Goal: Information Seeking & Learning: Find specific fact

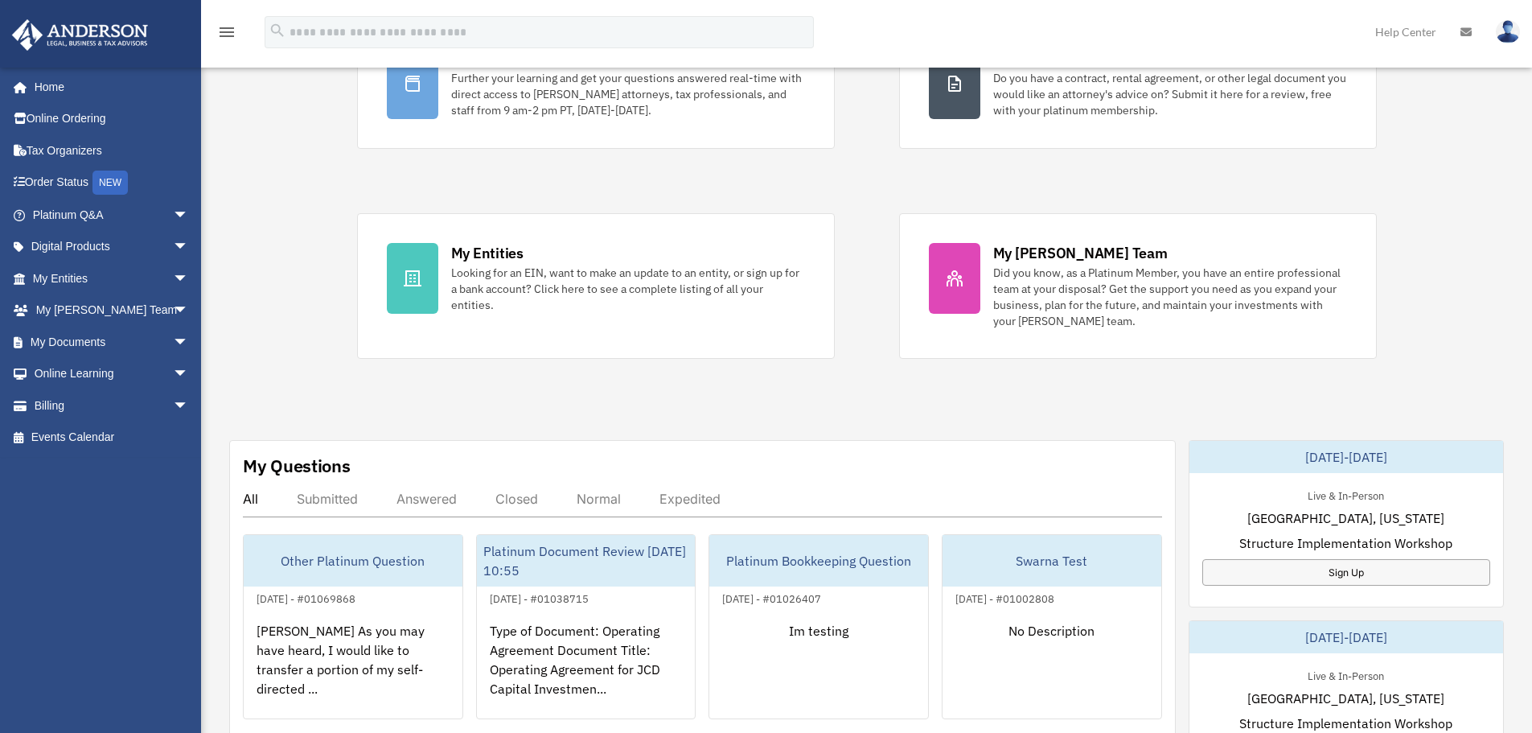
scroll to position [322, 0]
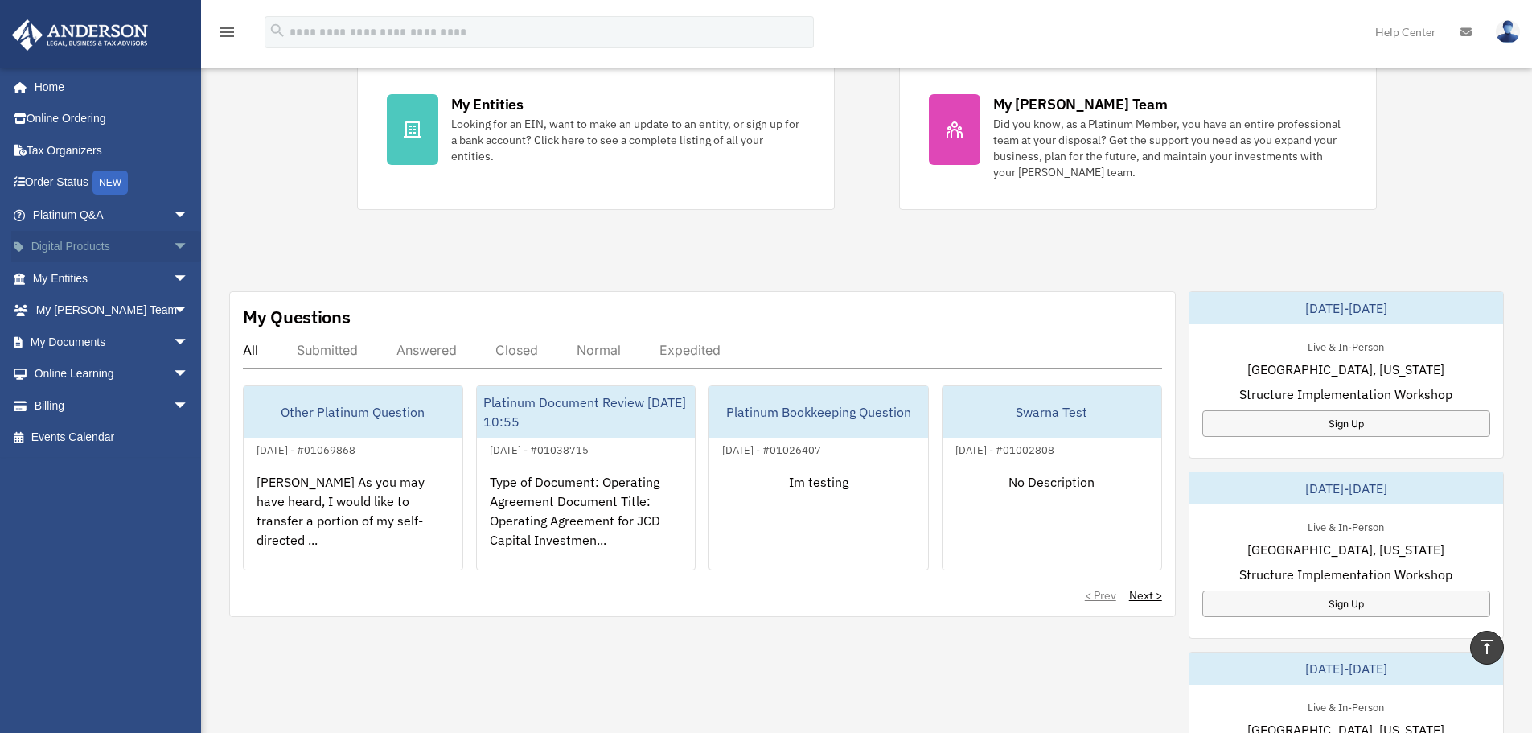
click at [138, 246] on link "Digital Products arrow_drop_down" at bounding box center [112, 247] width 202 height 32
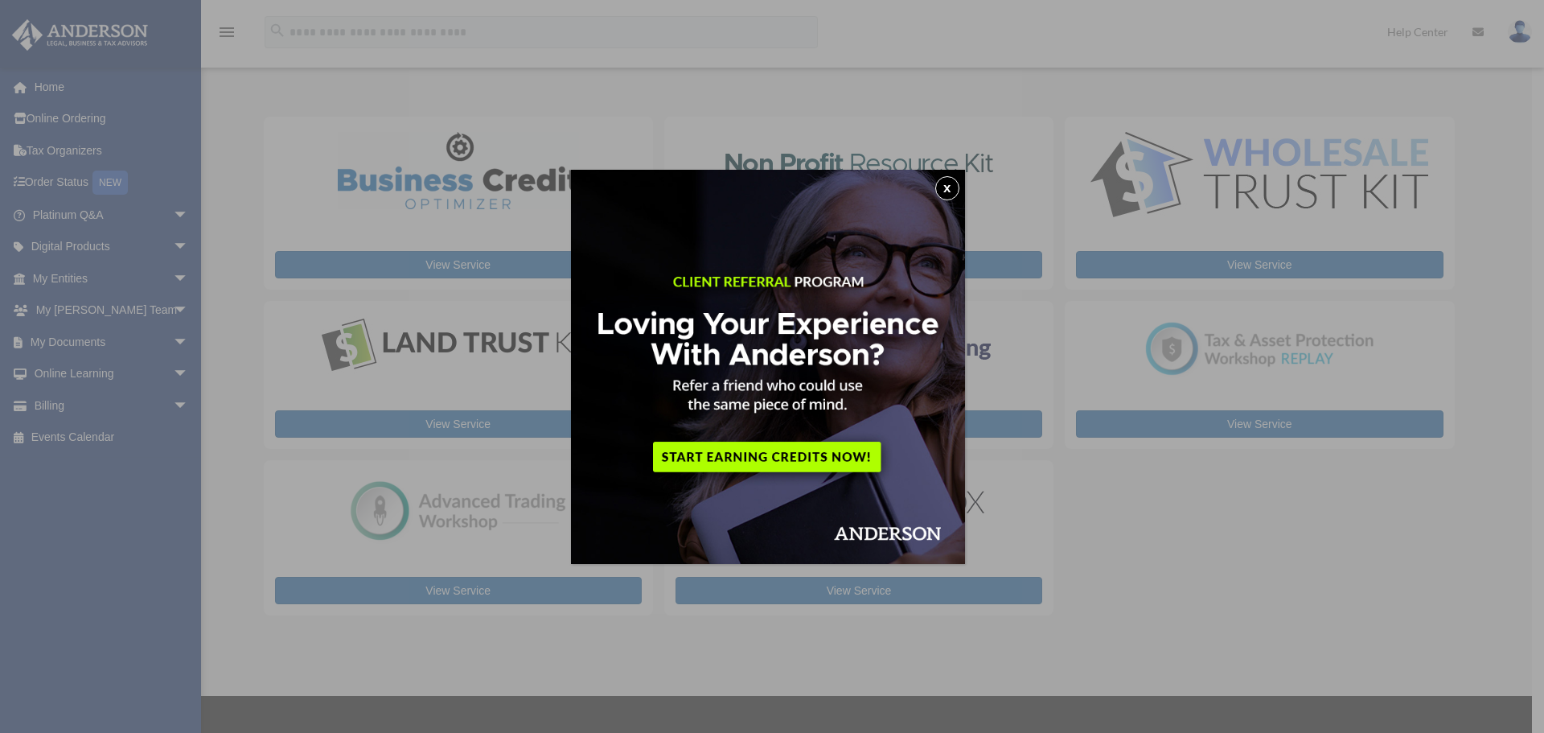
click at [965, 179] on img at bounding box center [768, 367] width 394 height 394
click at [950, 187] on button "x" at bounding box center [947, 188] width 24 height 24
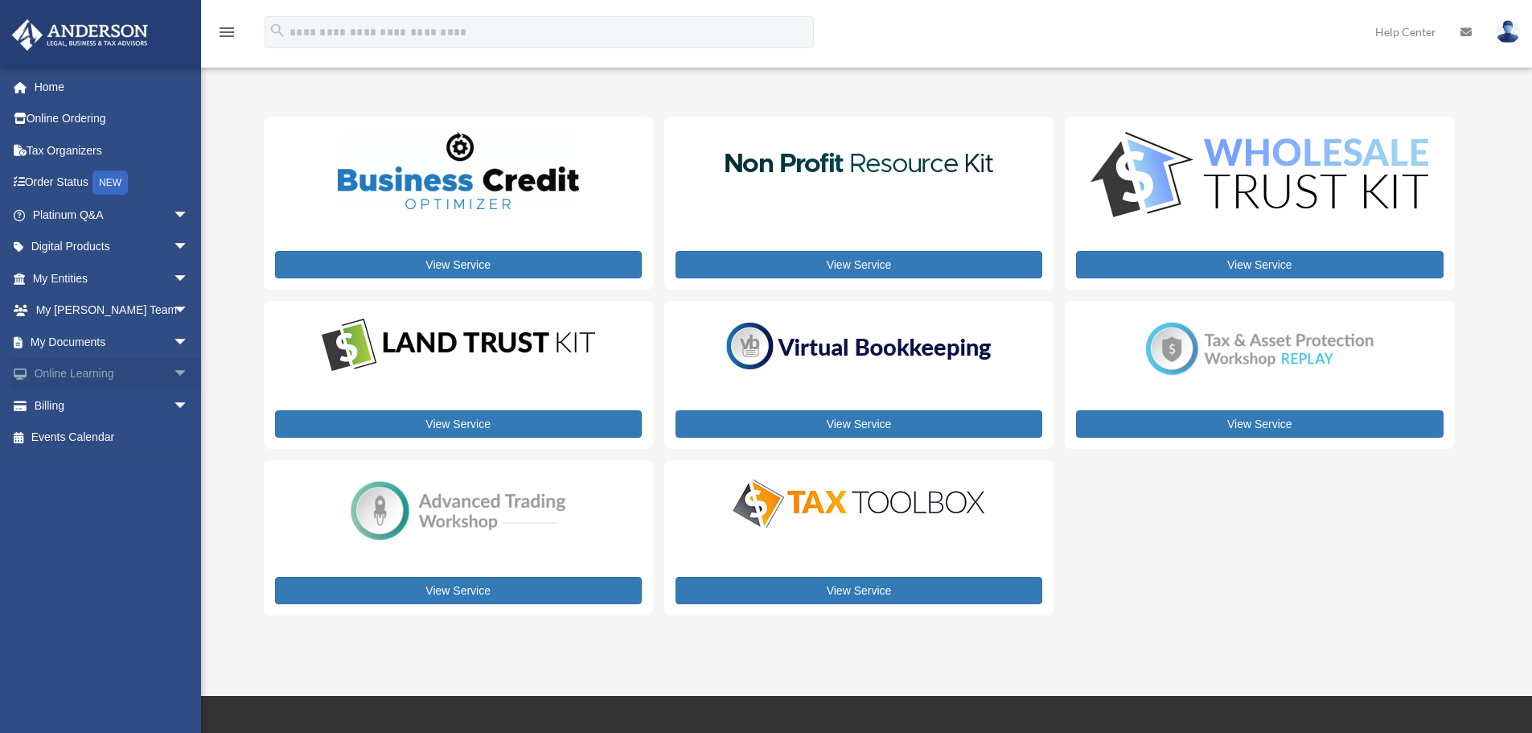
click at [91, 375] on link "Online Learning arrow_drop_down" at bounding box center [112, 374] width 202 height 32
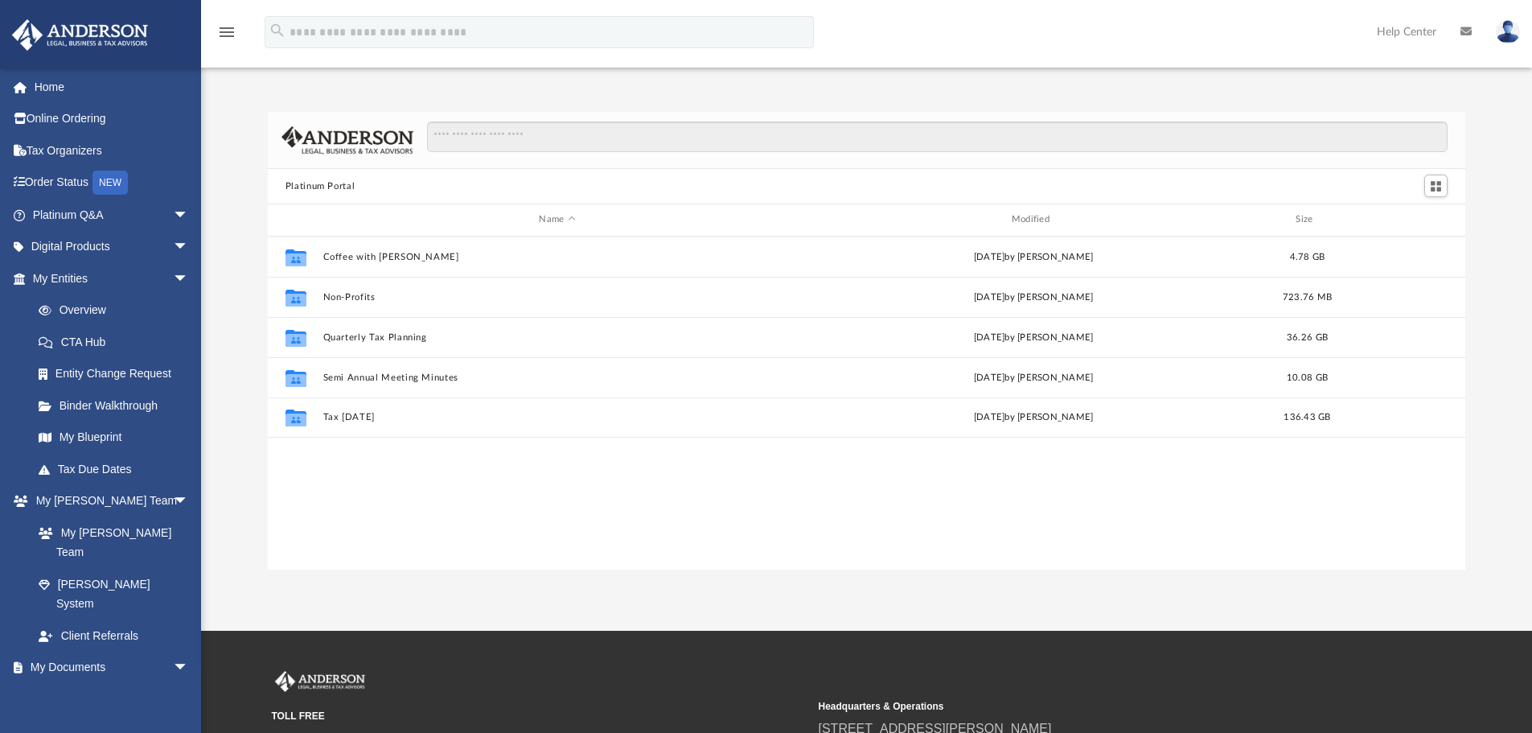
scroll to position [354, 1185]
click at [120, 240] on link "Digital Products arrow_drop_down" at bounding box center [112, 247] width 202 height 32
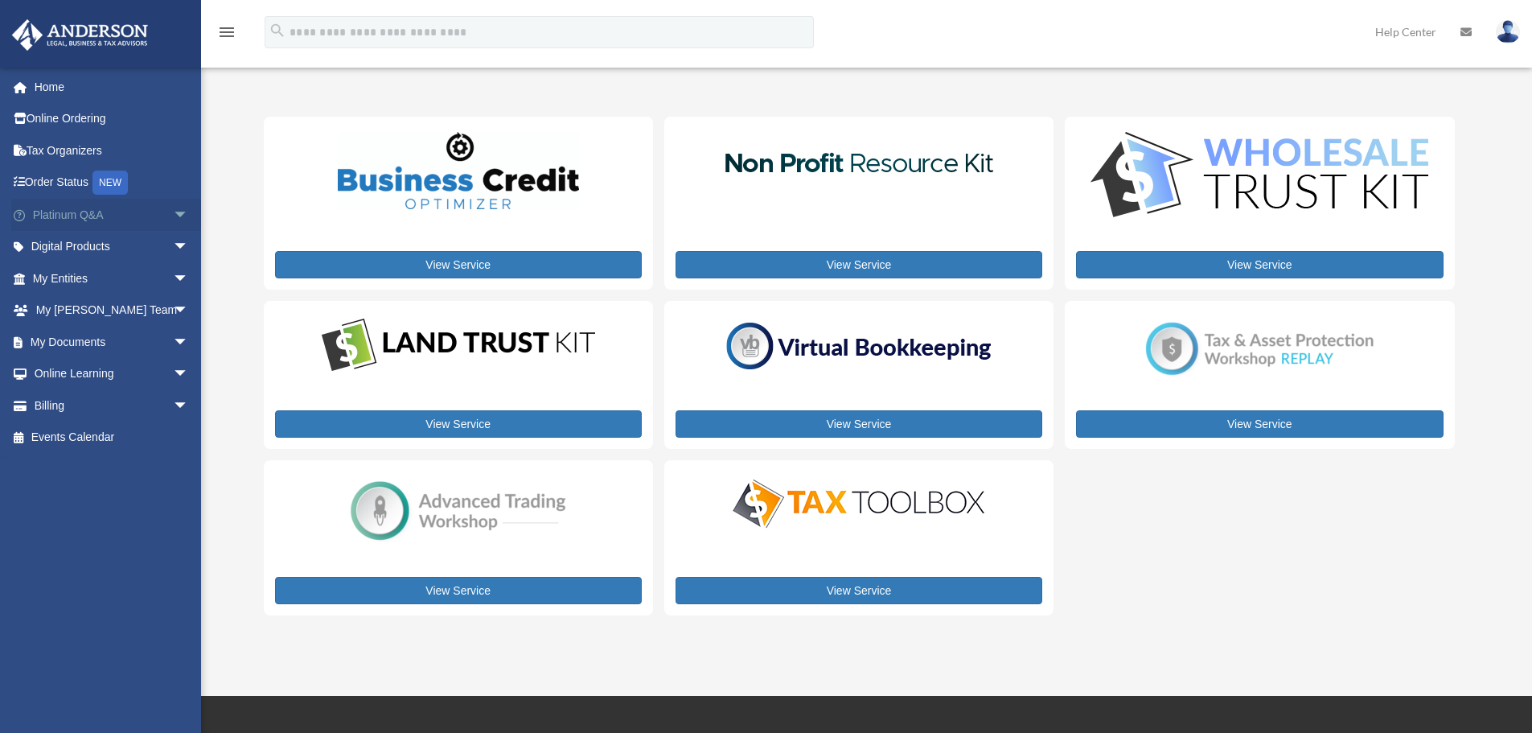
click at [173, 217] on span "arrow_drop_down" at bounding box center [189, 215] width 32 height 33
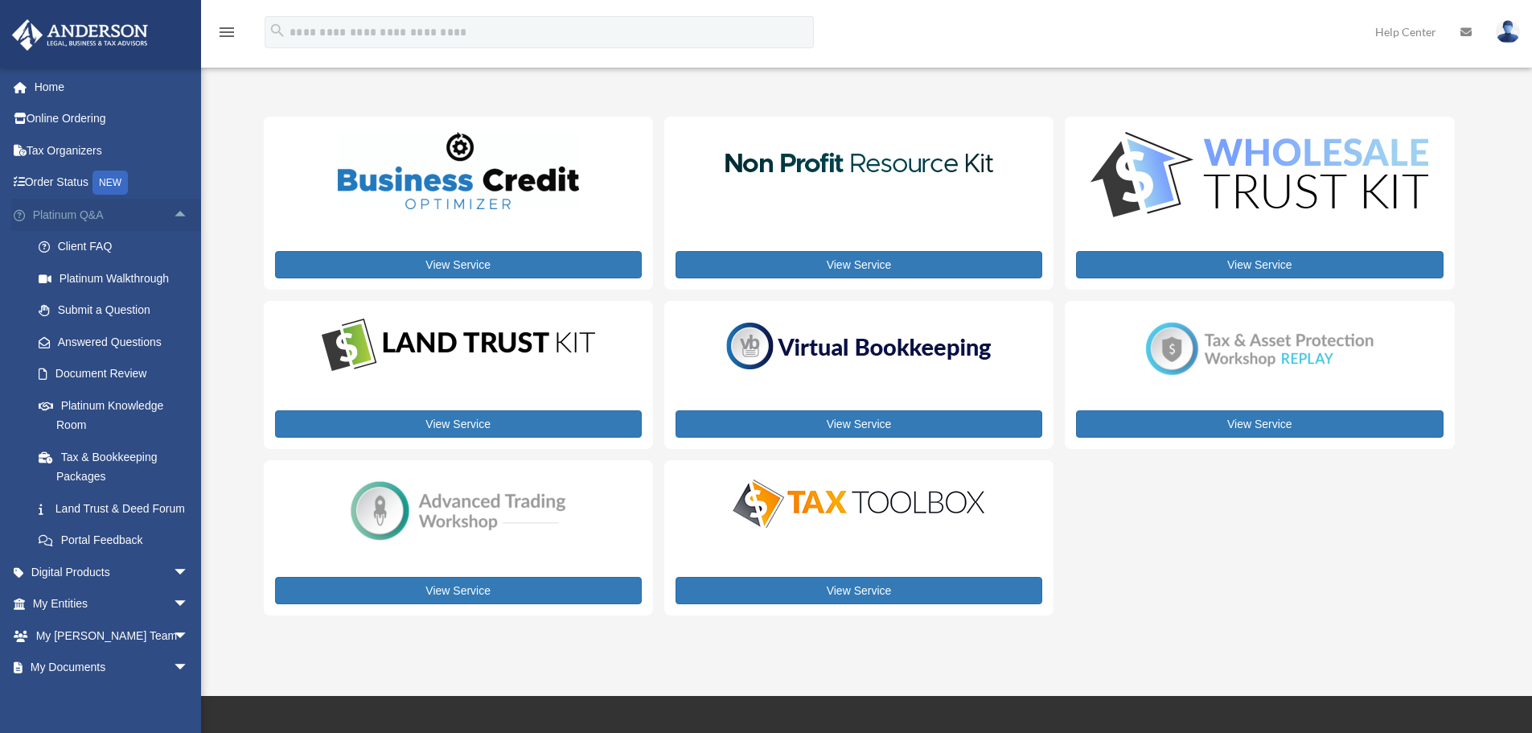
click at [173, 221] on span "arrow_drop_up" at bounding box center [189, 215] width 32 height 33
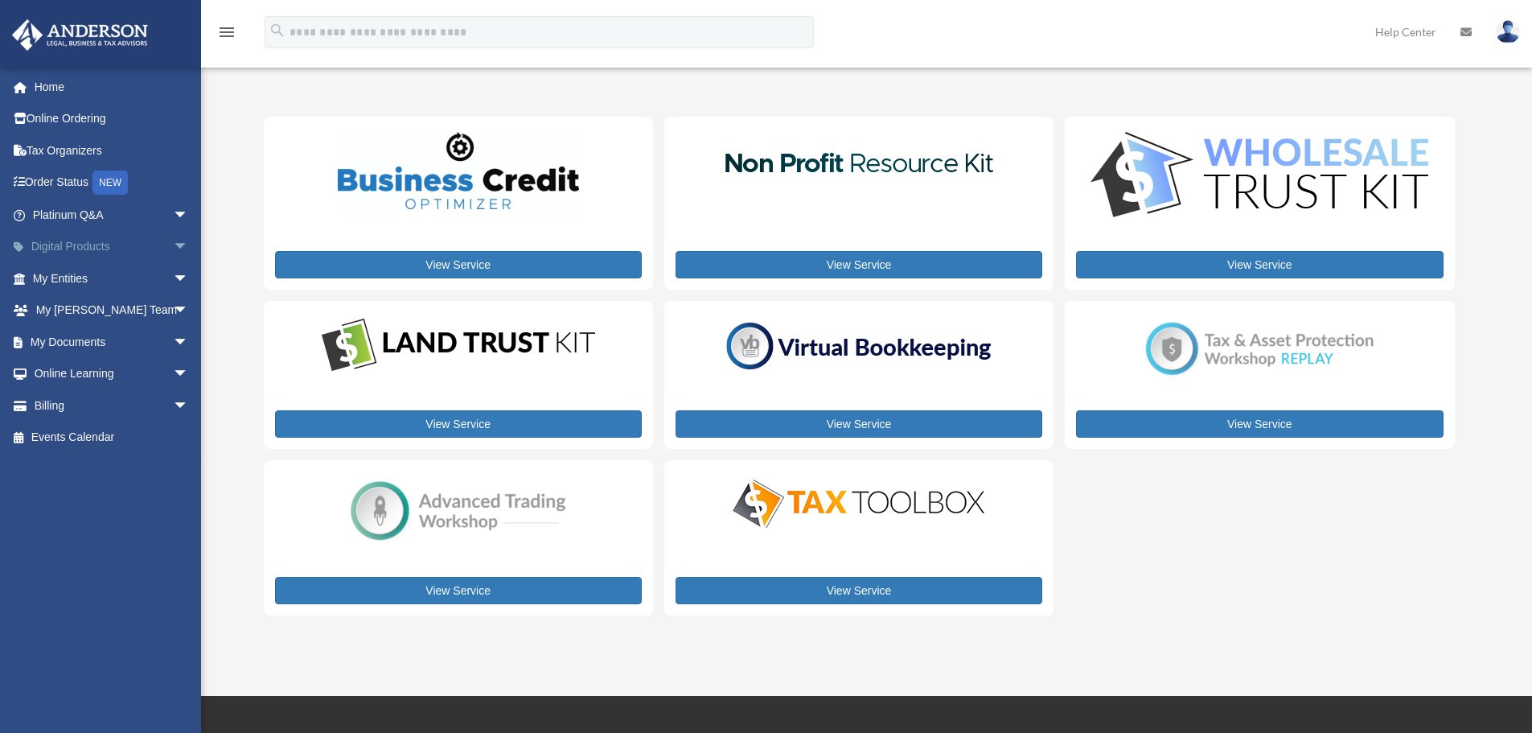
click at [173, 252] on span "arrow_drop_down" at bounding box center [189, 247] width 32 height 33
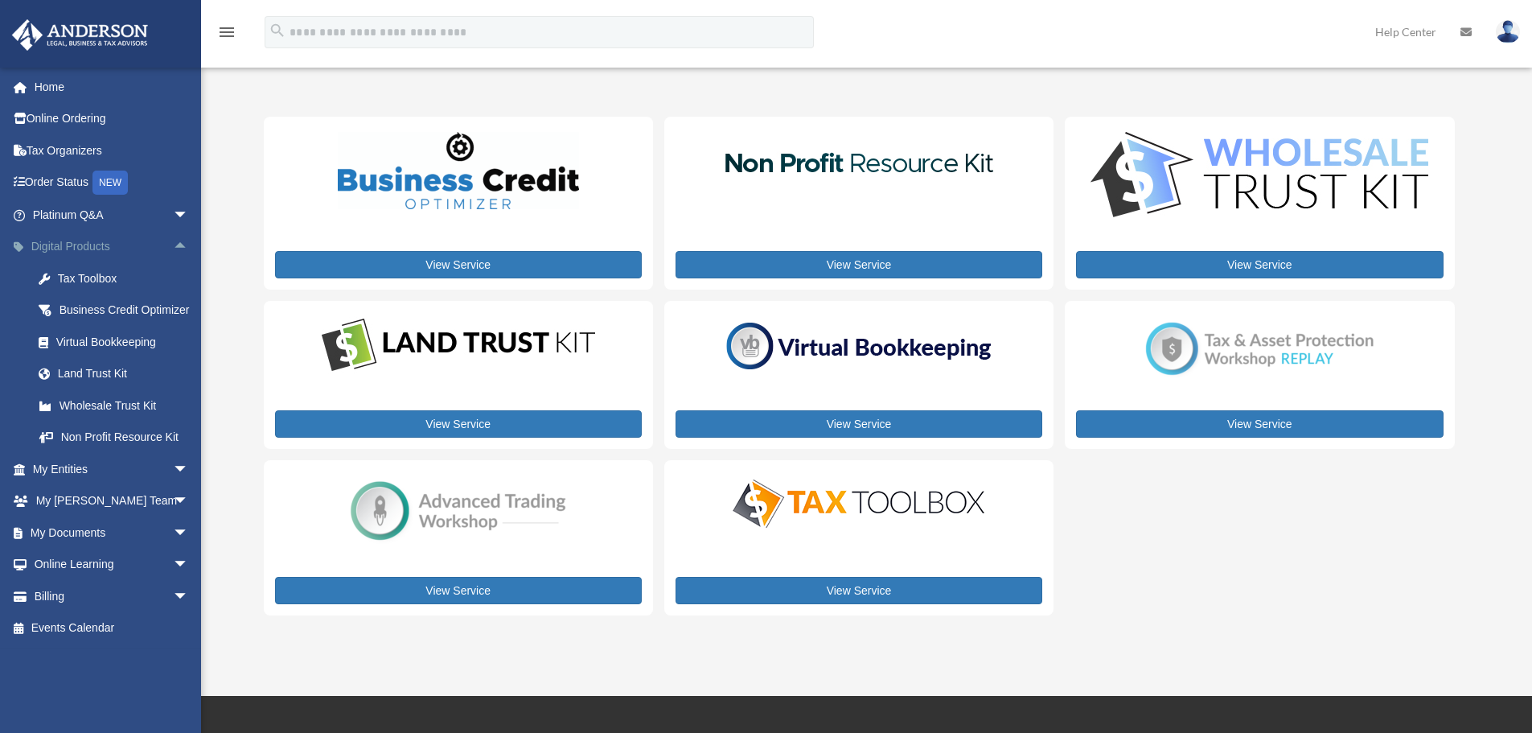
click at [173, 248] on span "arrow_drop_up" at bounding box center [189, 247] width 32 height 33
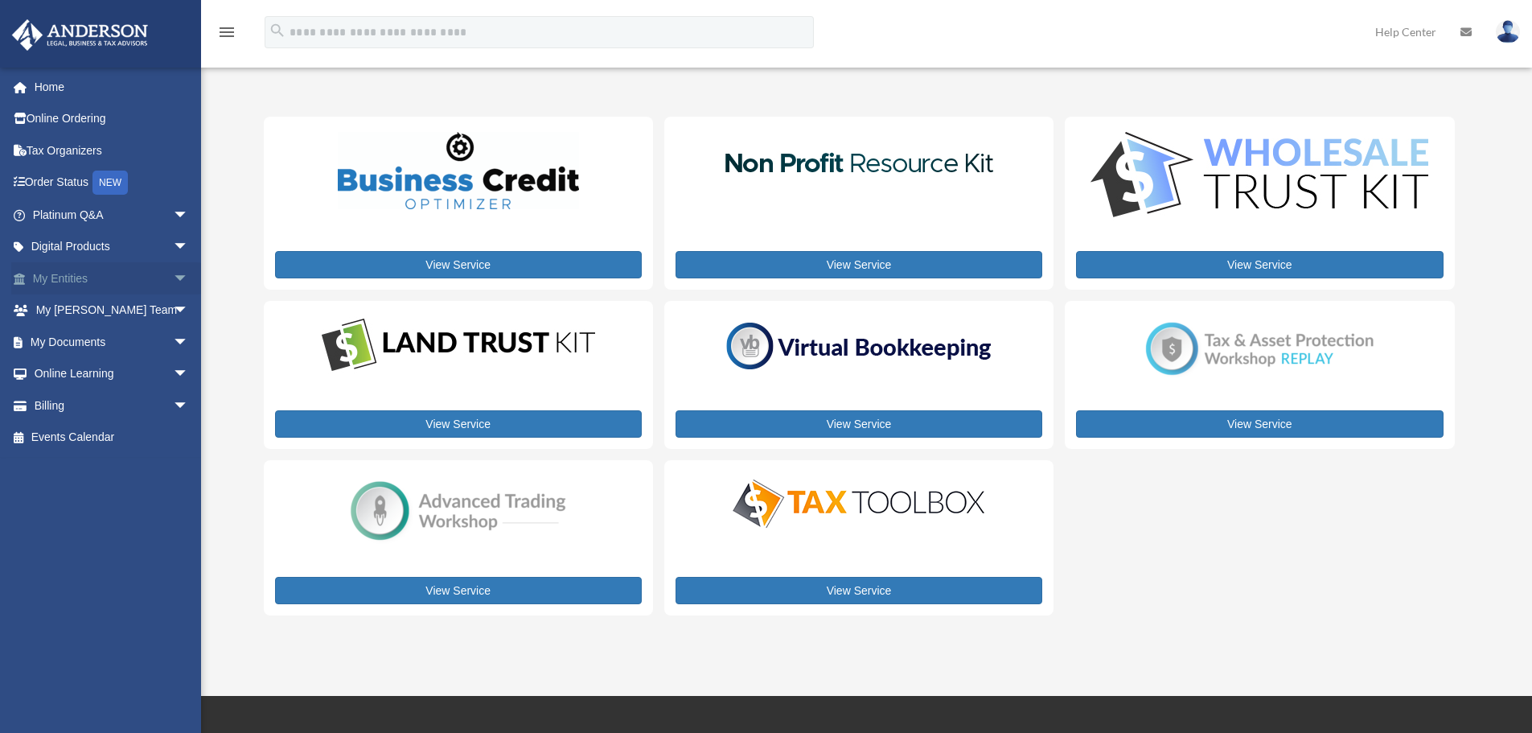
click at [173, 273] on span "arrow_drop_down" at bounding box center [189, 278] width 32 height 33
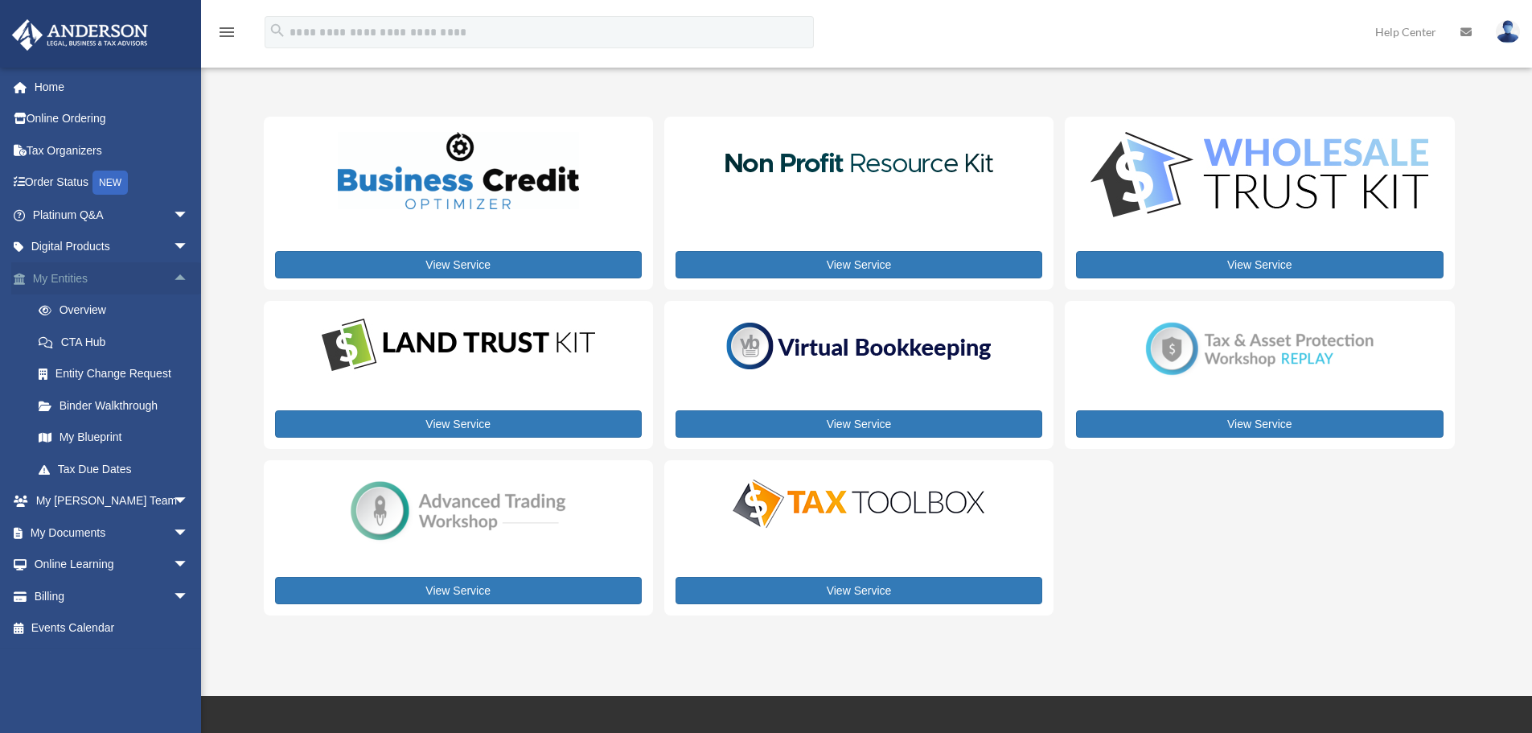
click at [173, 283] on span "arrow_drop_up" at bounding box center [189, 278] width 32 height 33
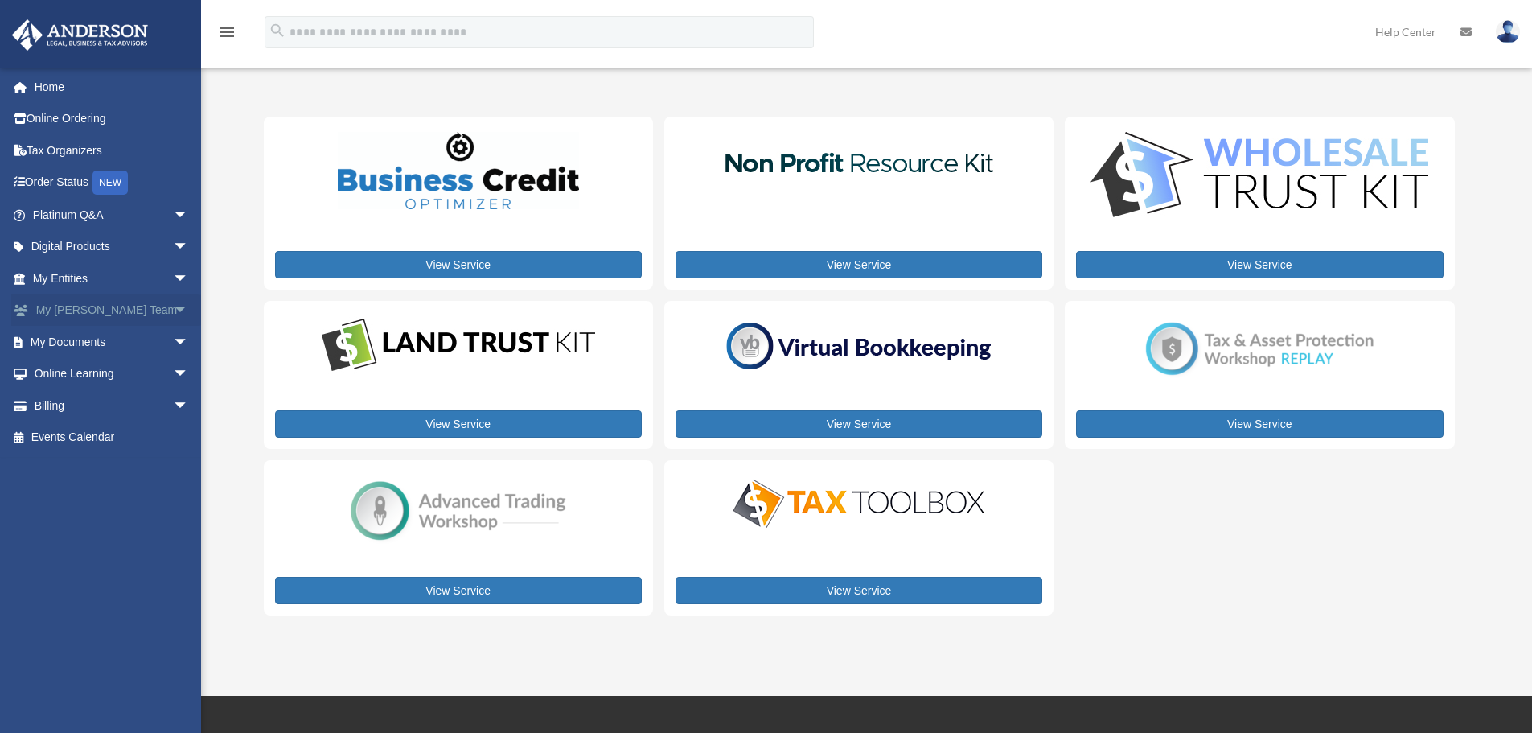
click at [173, 303] on span "arrow_drop_down" at bounding box center [189, 310] width 32 height 33
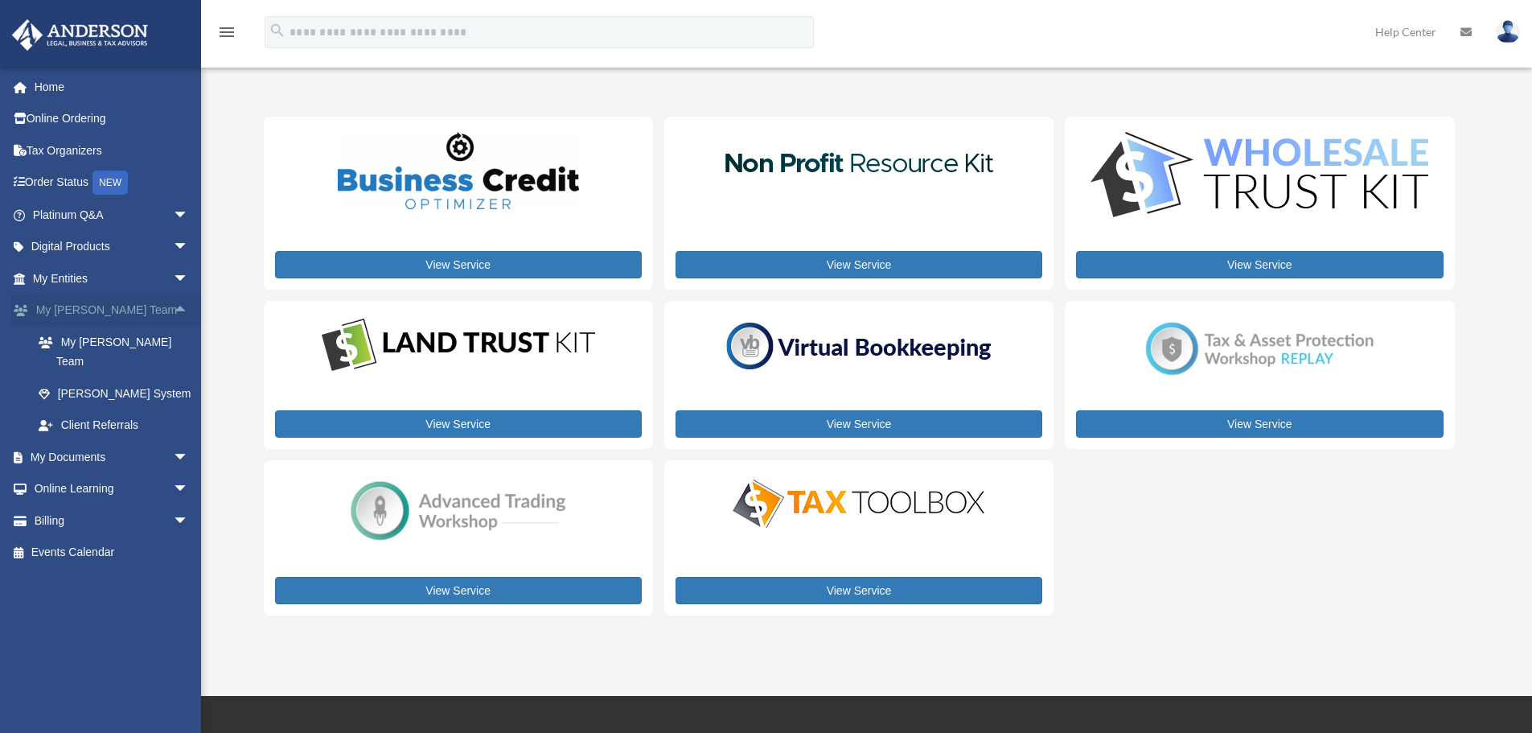
click at [173, 311] on span "arrow_drop_up" at bounding box center [189, 310] width 32 height 33
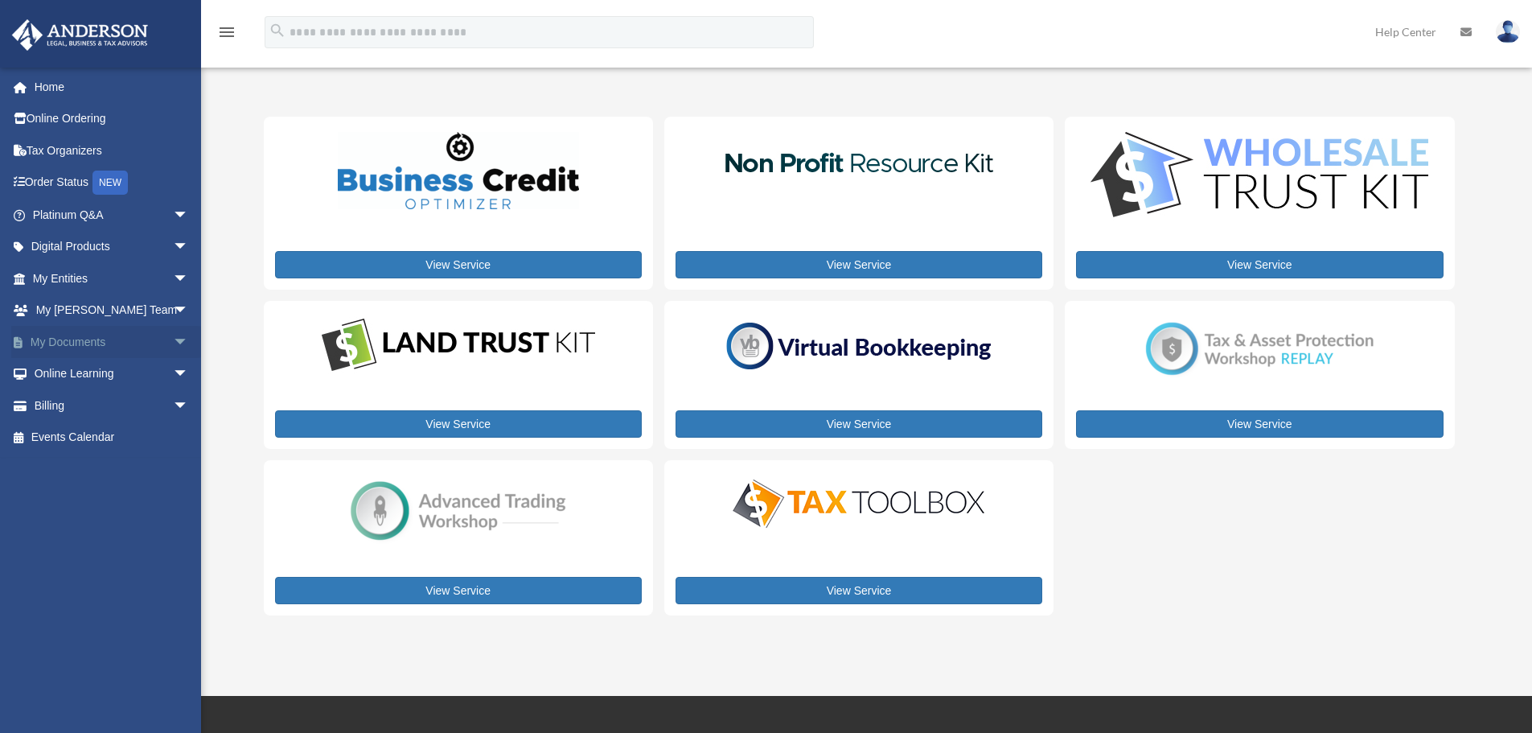
click at [174, 343] on span "arrow_drop_down" at bounding box center [189, 342] width 32 height 33
click at [173, 341] on span "arrow_drop_up" at bounding box center [189, 342] width 32 height 33
click at [173, 371] on span "arrow_drop_down" at bounding box center [189, 374] width 32 height 33
click at [173, 499] on span "arrow_drop_down" at bounding box center [189, 501] width 32 height 33
click at [130, 467] on link "Resources" at bounding box center [118, 469] width 191 height 32
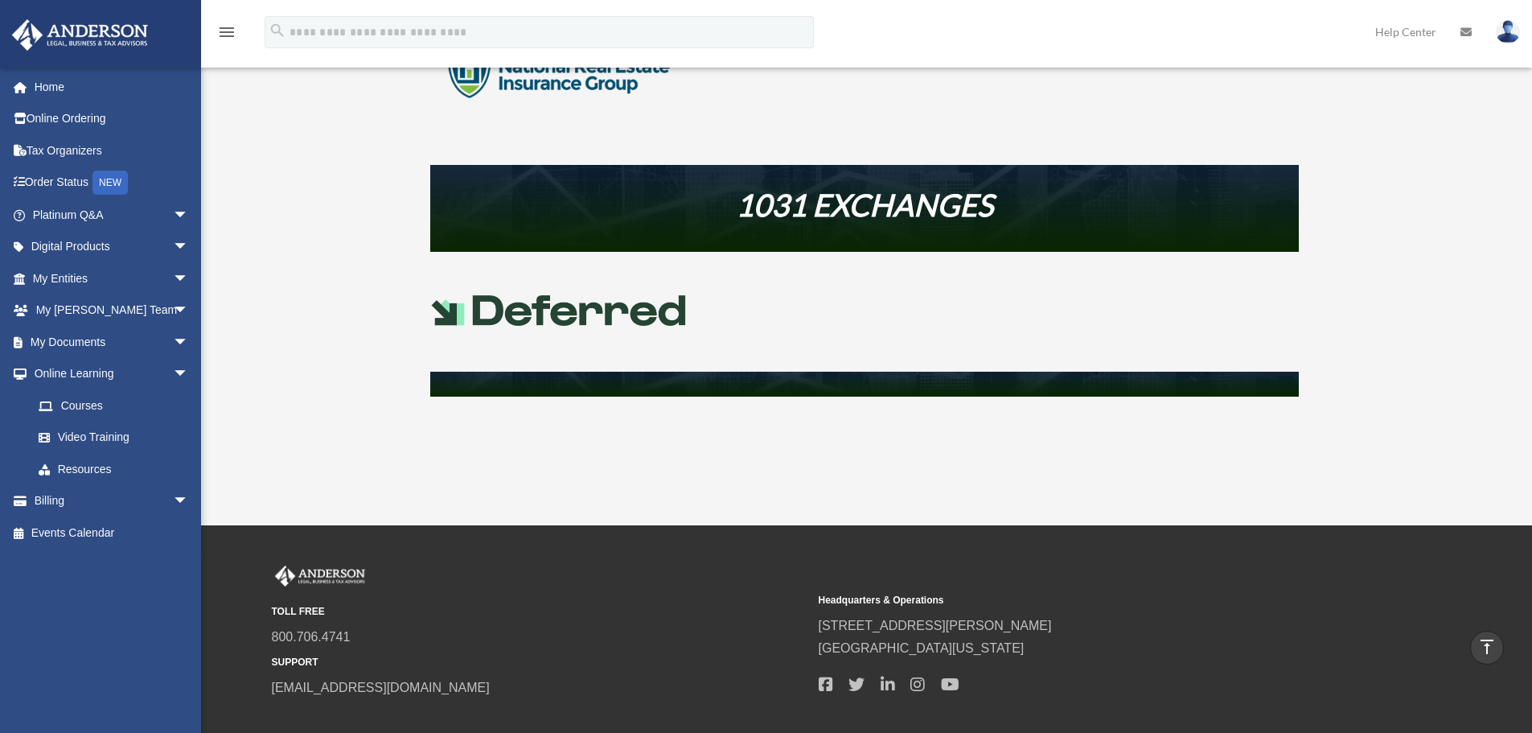
scroll to position [786, 0]
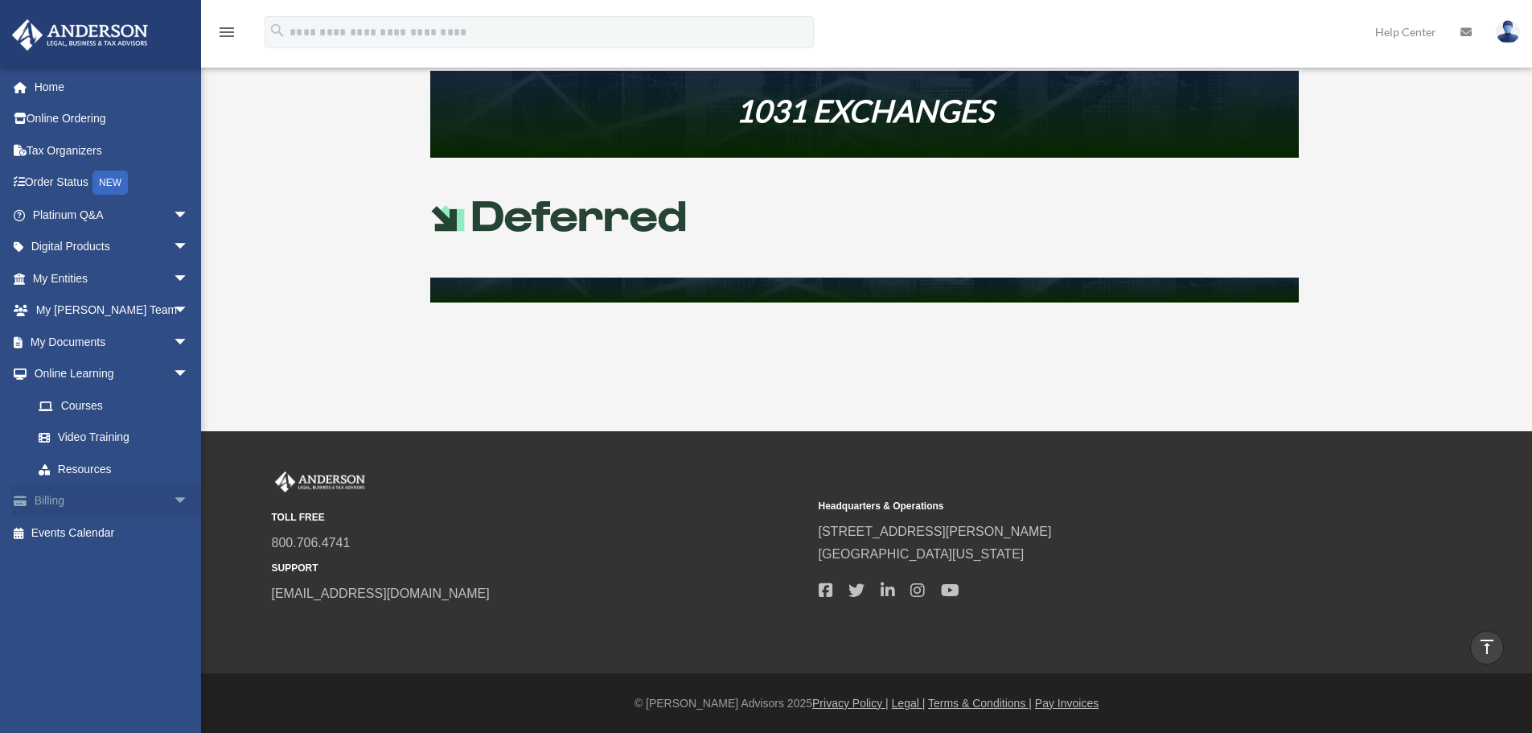
click at [173, 499] on span "arrow_drop_down" at bounding box center [189, 501] width 32 height 33
click at [173, 499] on span "arrow_drop_up" at bounding box center [189, 501] width 32 height 33
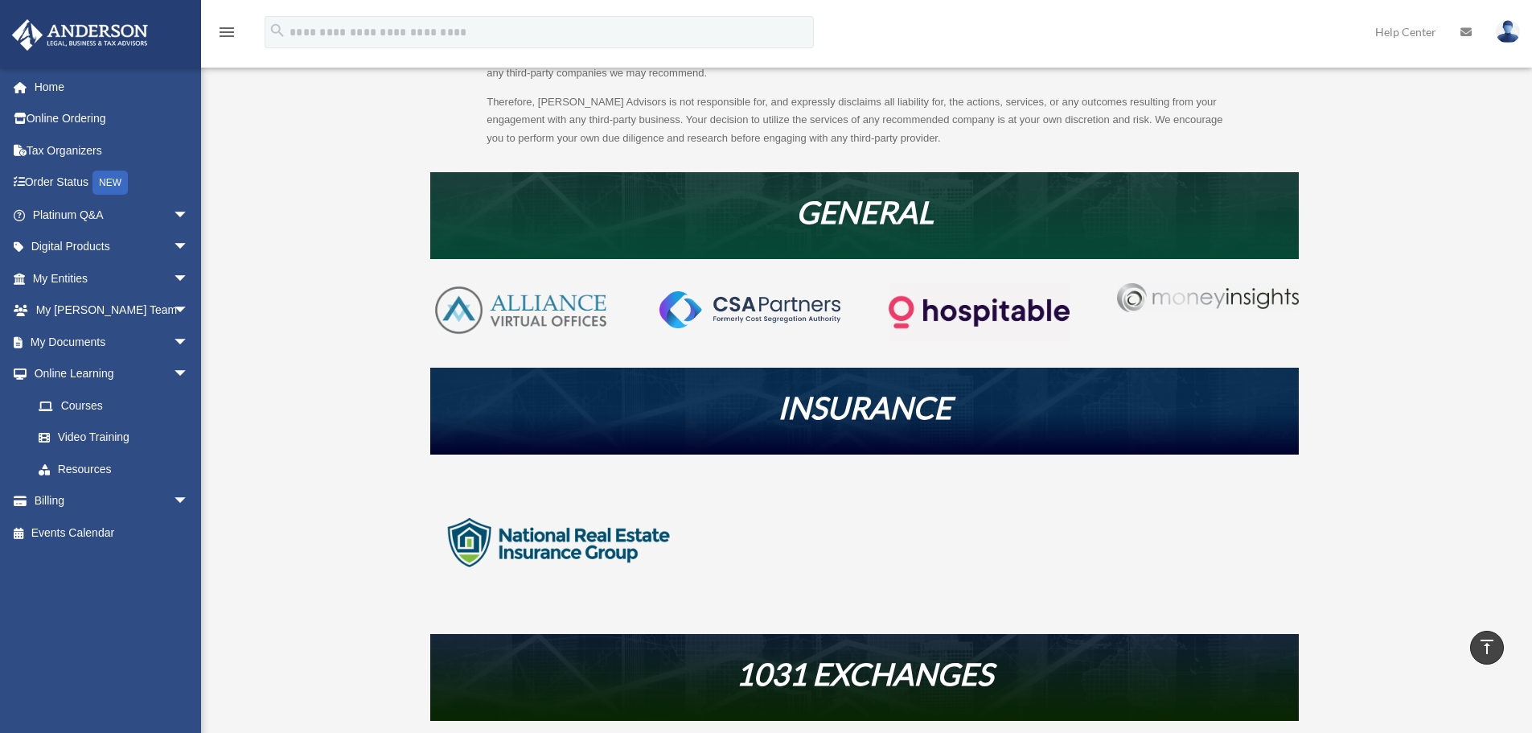
scroll to position [0, 0]
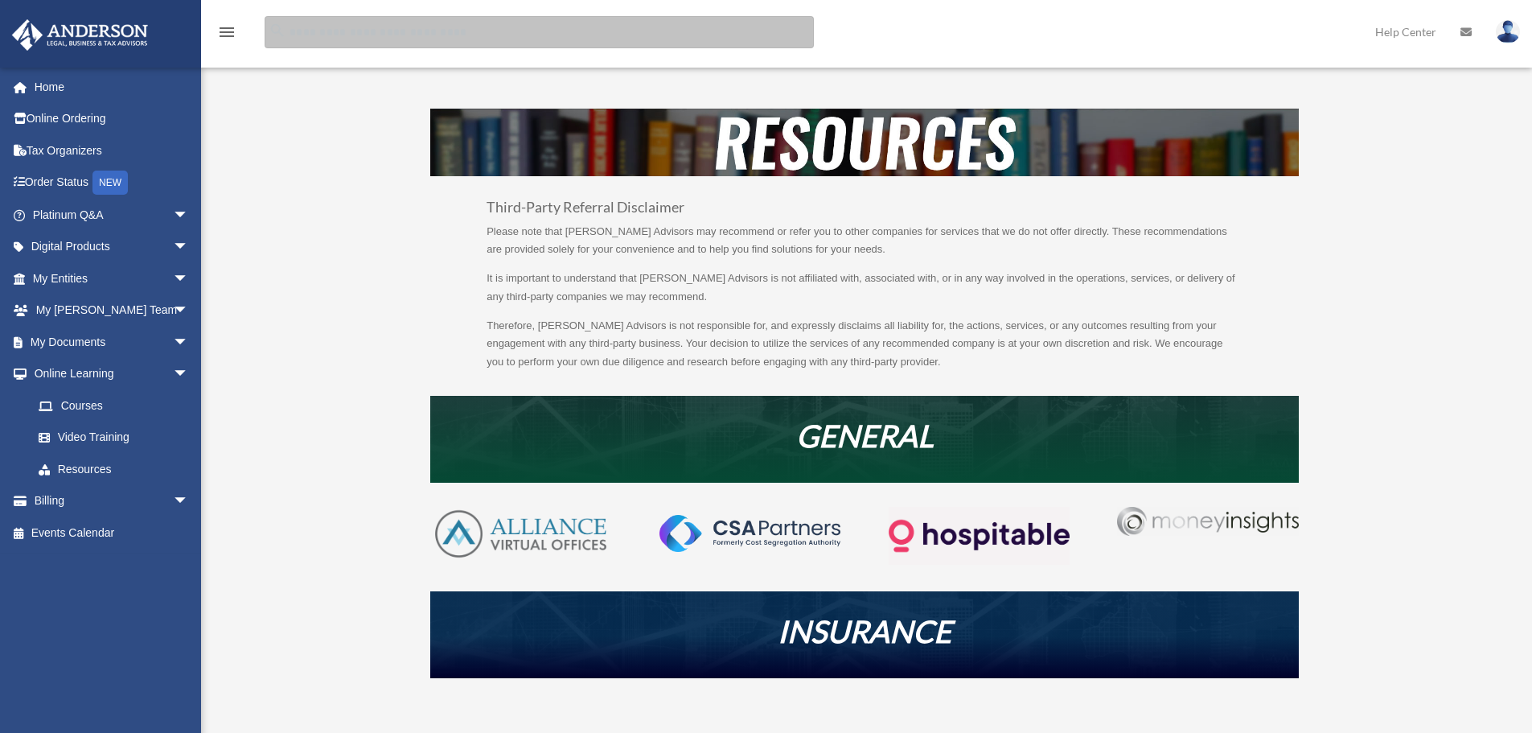
click at [577, 41] on input "search" at bounding box center [539, 32] width 549 height 32
type input "*"
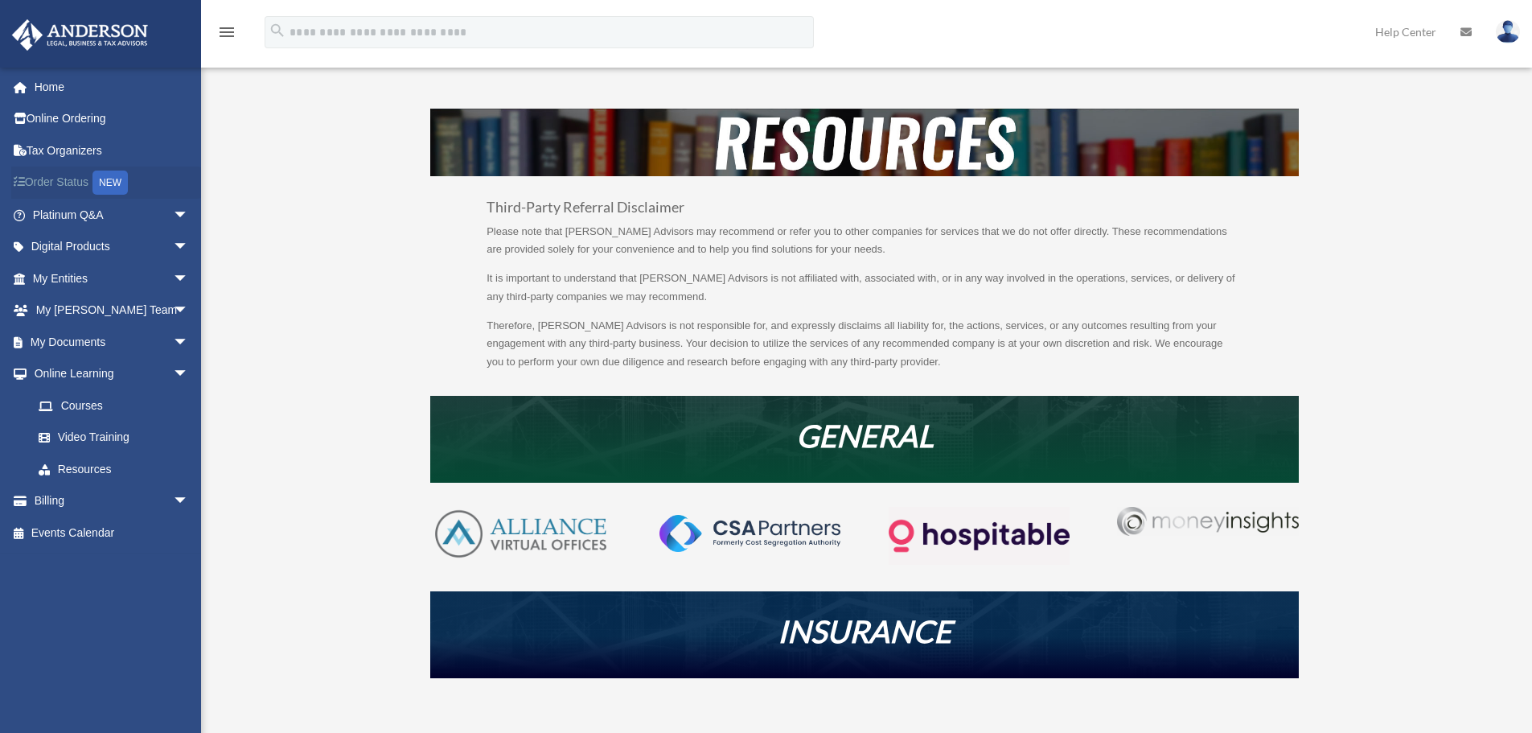
click at [80, 179] on link "Order Status NEW" at bounding box center [112, 182] width 202 height 33
click at [69, 85] on link "Home" at bounding box center [112, 87] width 202 height 32
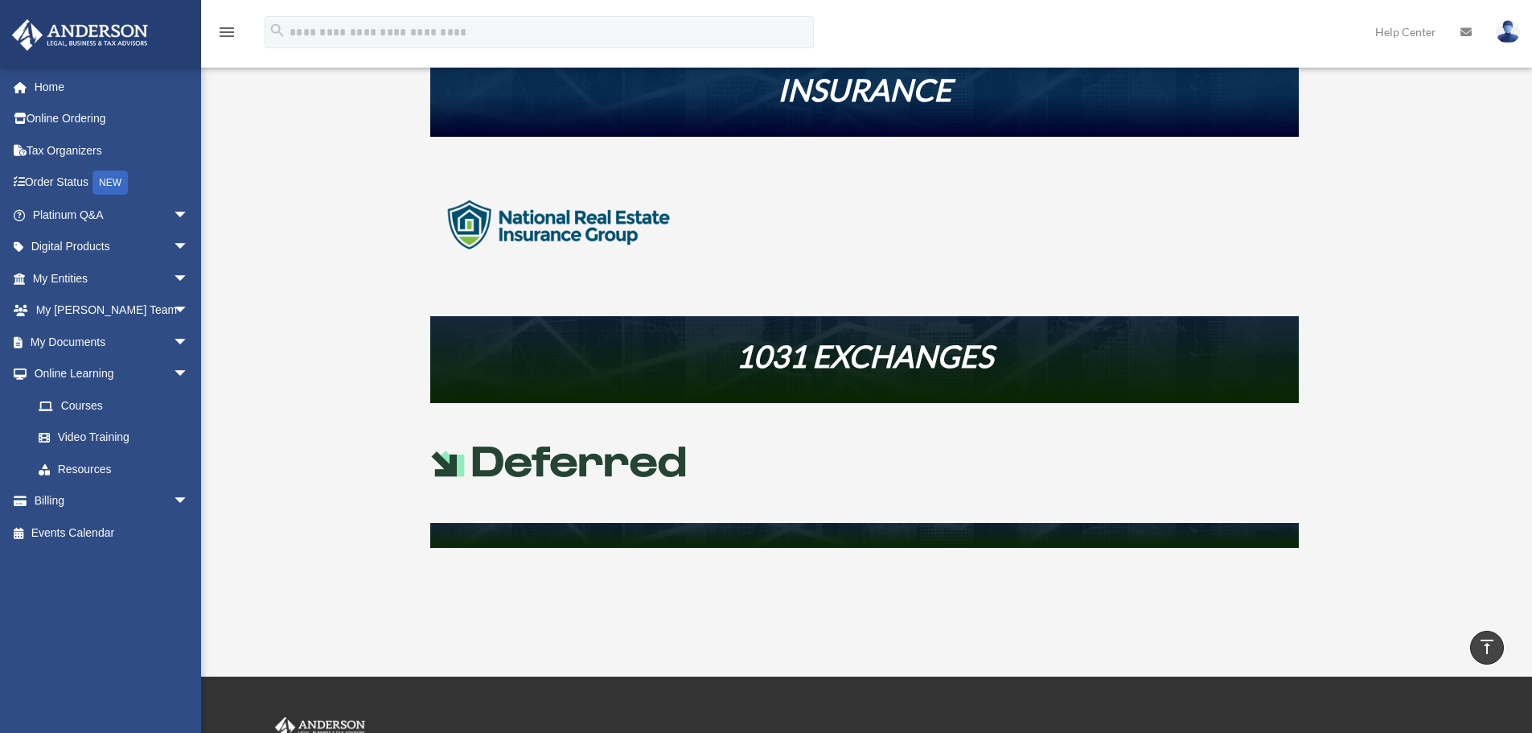
scroll to position [563, 0]
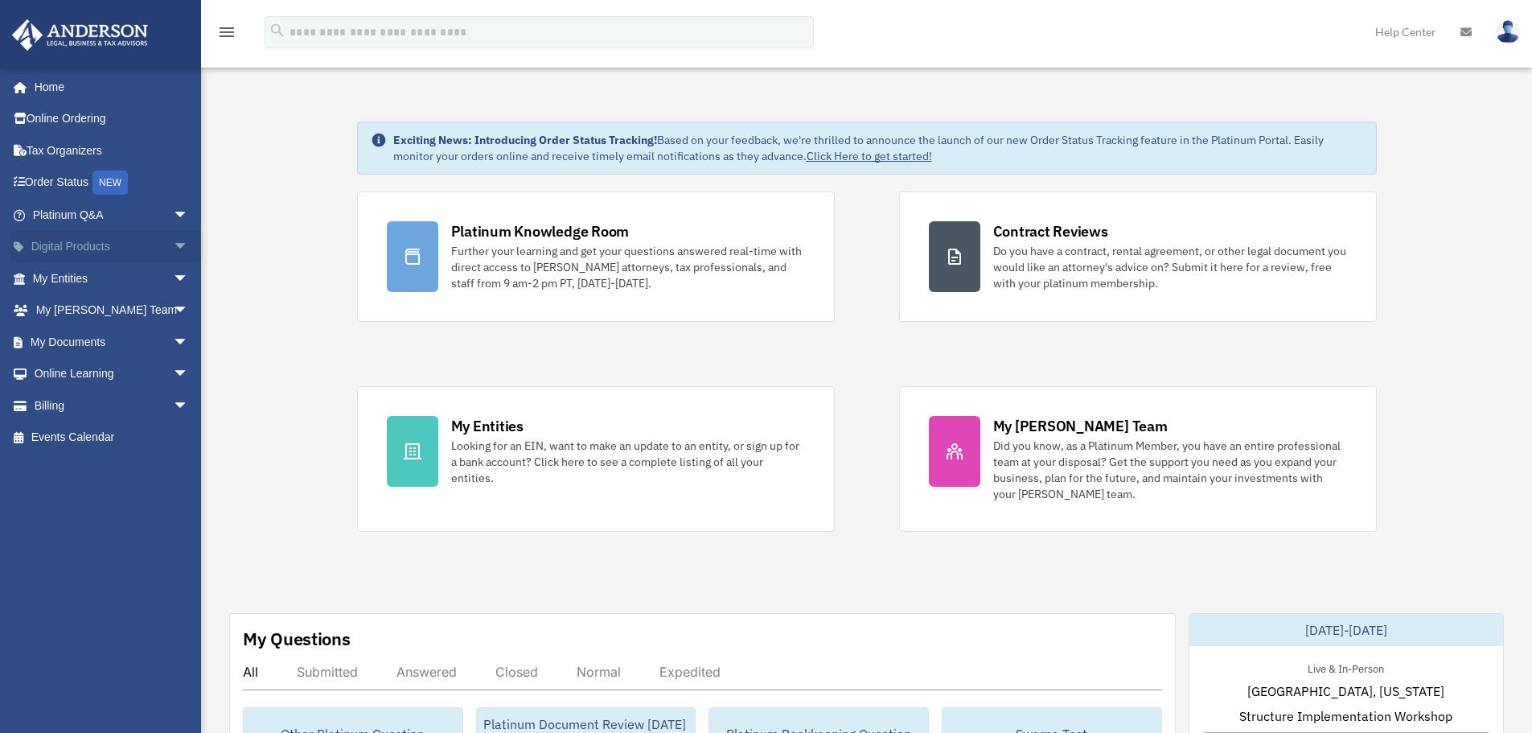
click at [173, 243] on span "arrow_drop_down" at bounding box center [189, 247] width 32 height 33
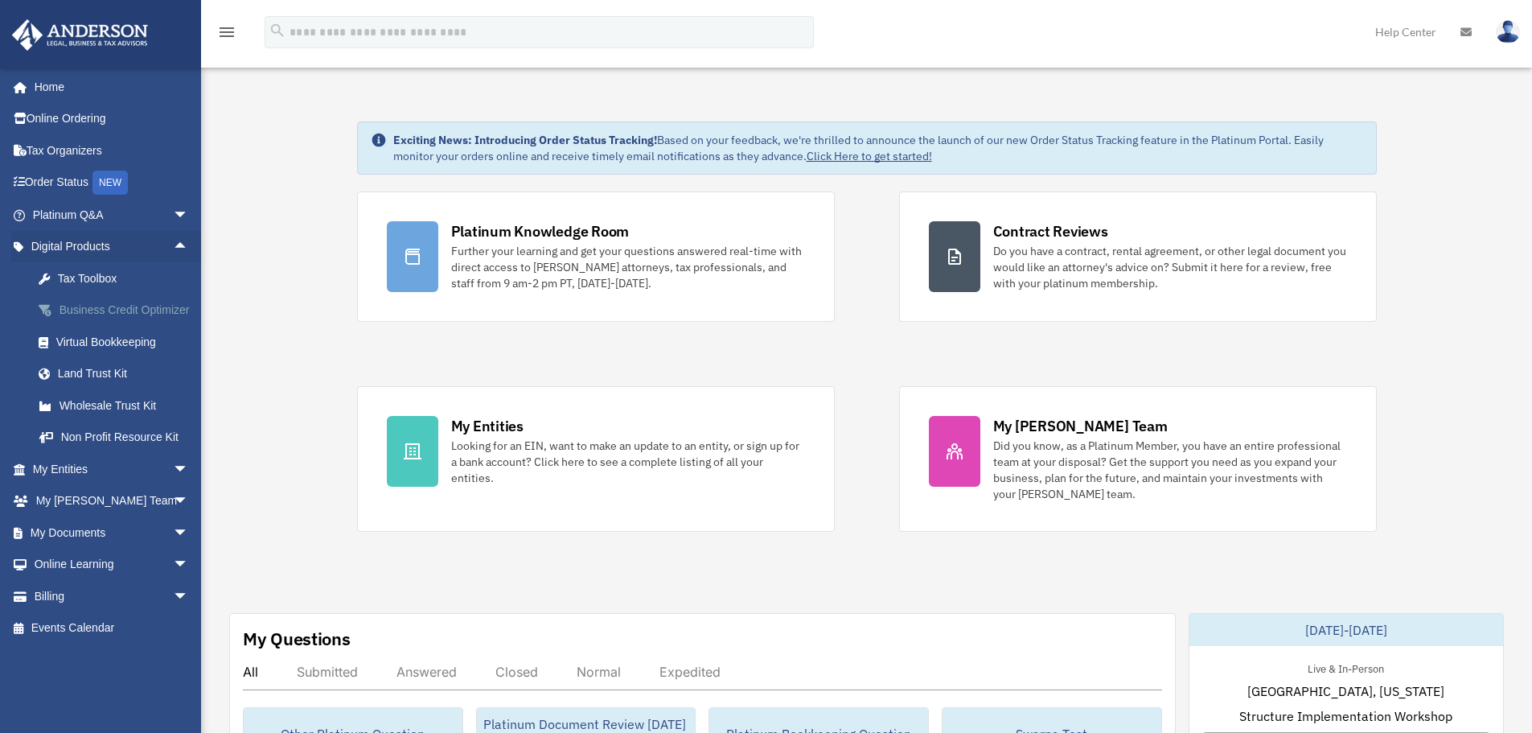
click at [80, 300] on div "Business Credit Optimizer" at bounding box center [124, 310] width 137 height 20
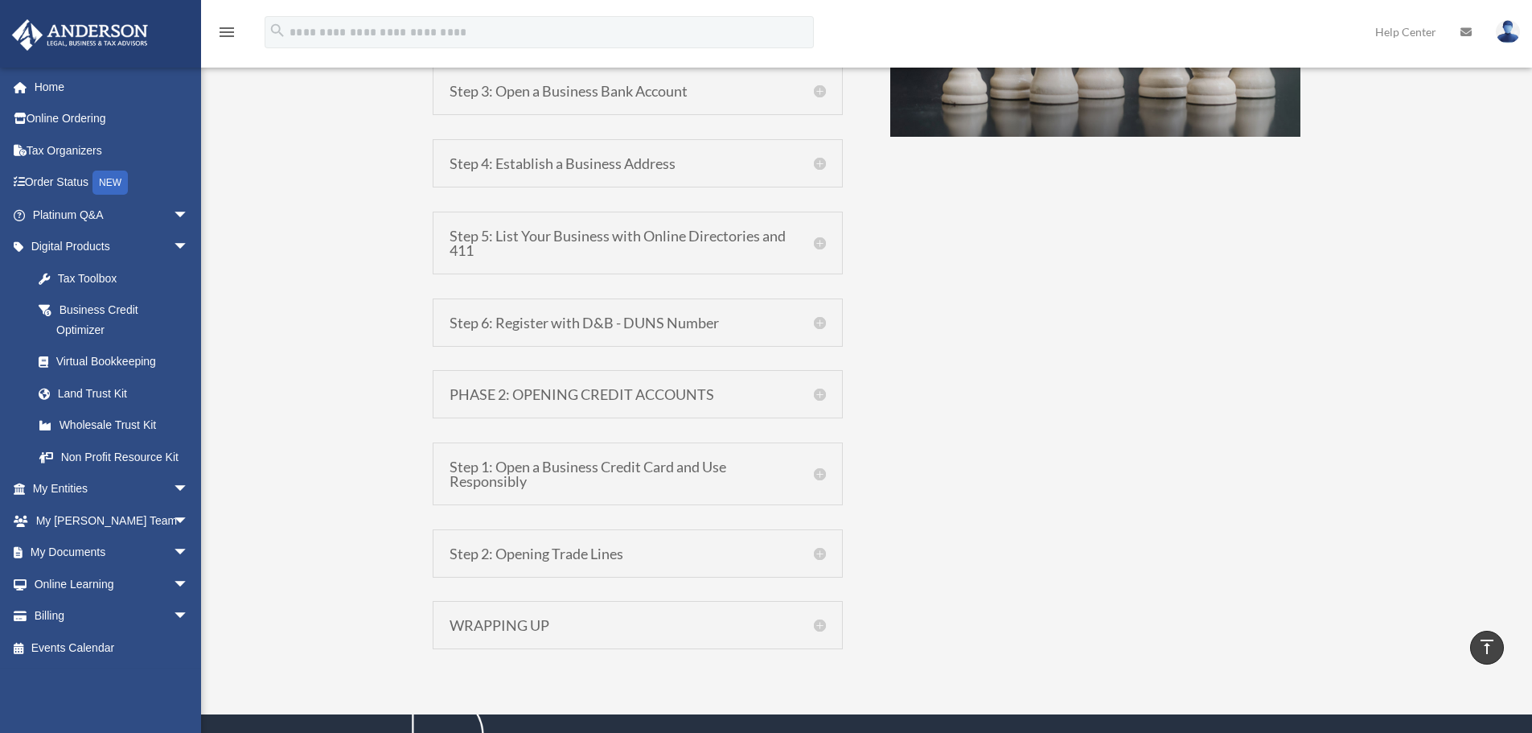
scroll to position [1528, 0]
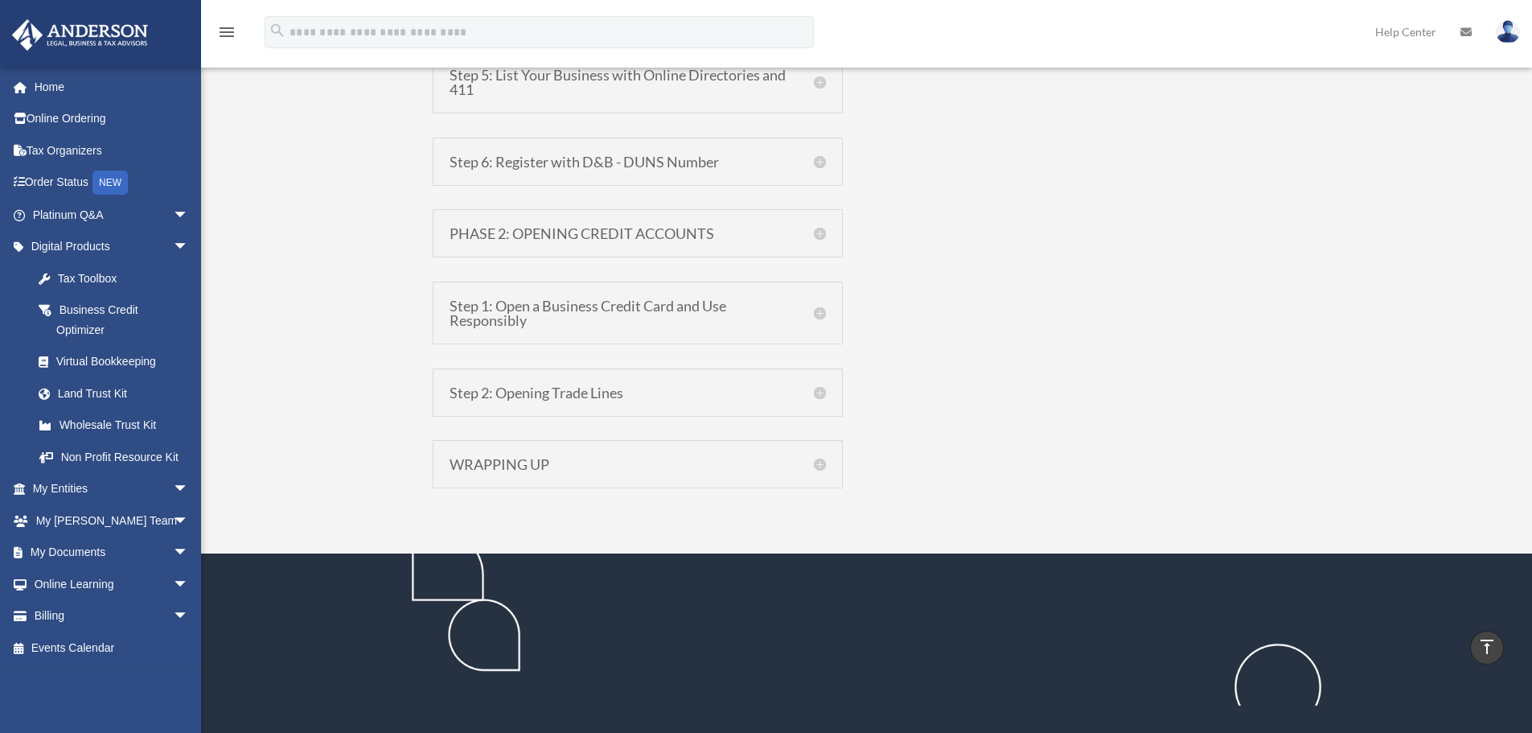
click at [819, 240] on h5 "PHASE 2: OPENING CREDIT ACCOUNTS" at bounding box center [638, 233] width 376 height 14
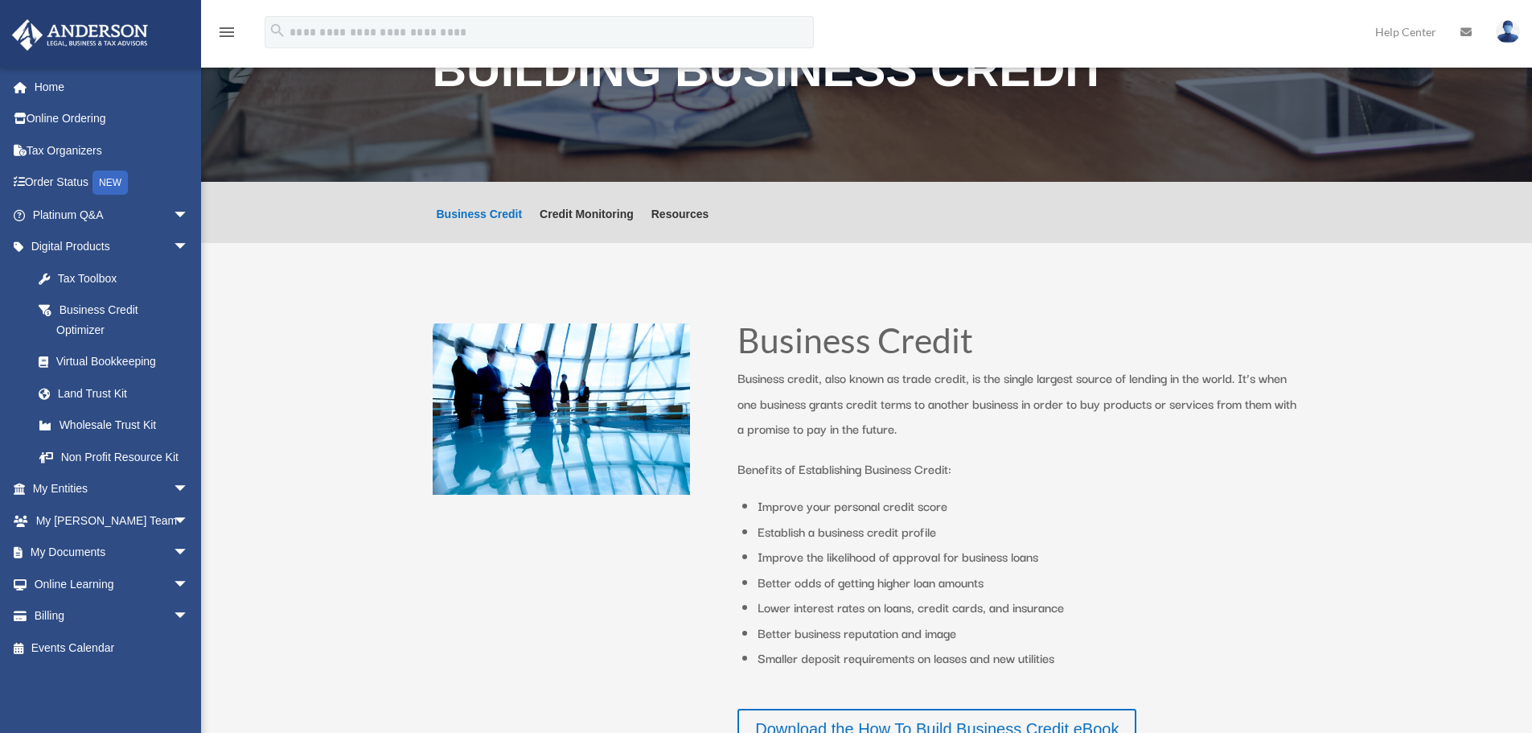
scroll to position [0, 0]
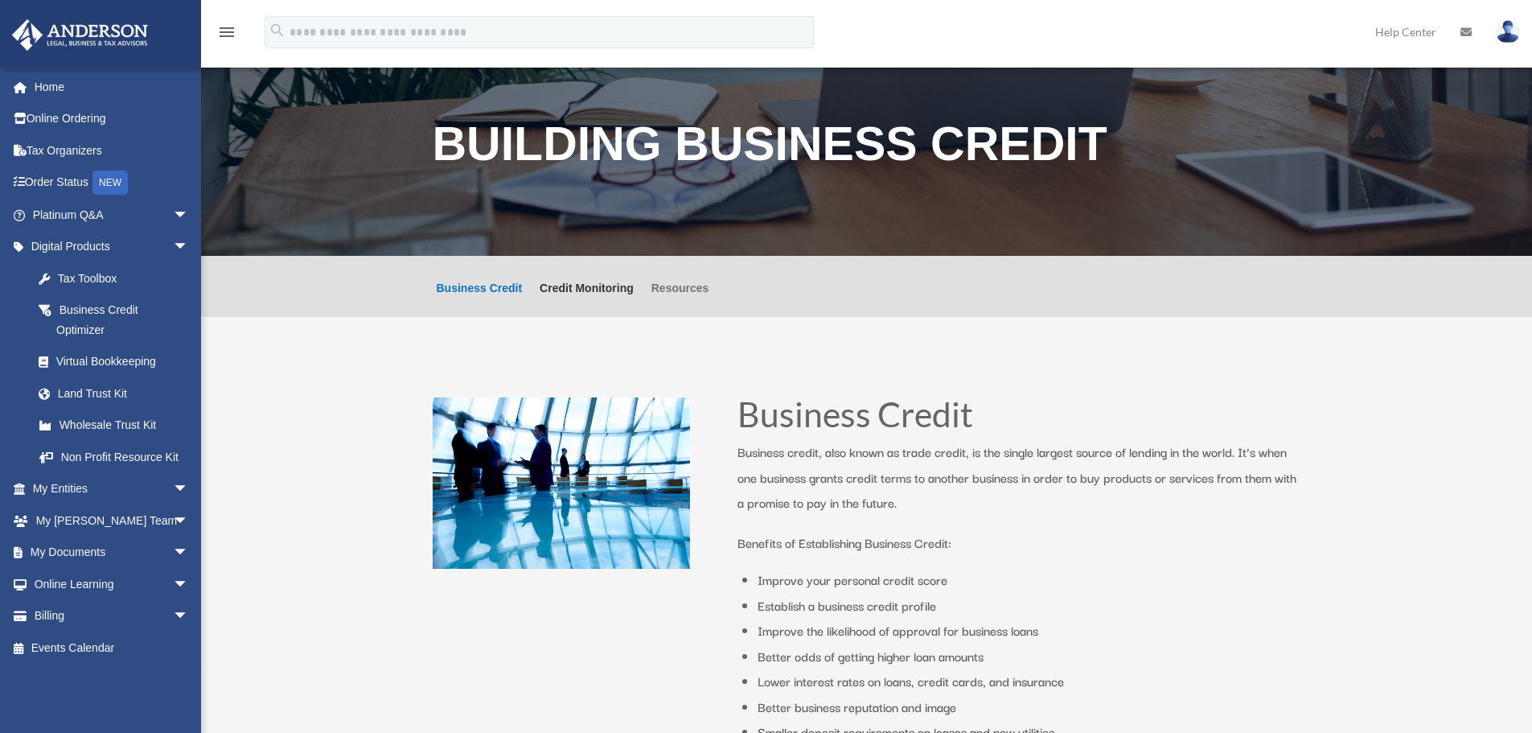
click at [692, 295] on link "Resources" at bounding box center [680, 299] width 58 height 35
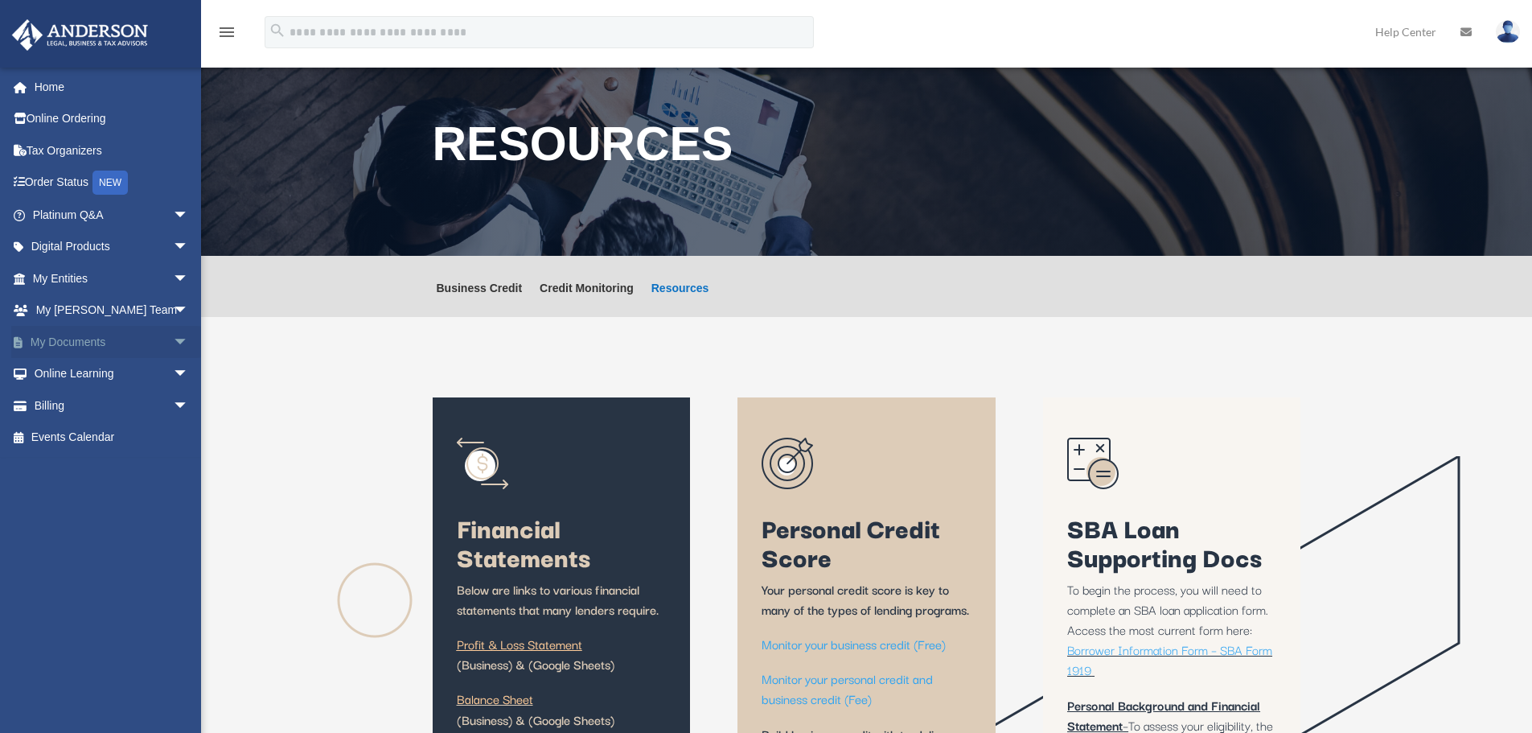
click at [173, 343] on span "arrow_drop_down" at bounding box center [189, 342] width 32 height 33
click at [173, 347] on span "arrow_drop_up" at bounding box center [189, 342] width 32 height 33
click at [173, 311] on span "arrow_drop_down" at bounding box center [189, 310] width 32 height 33
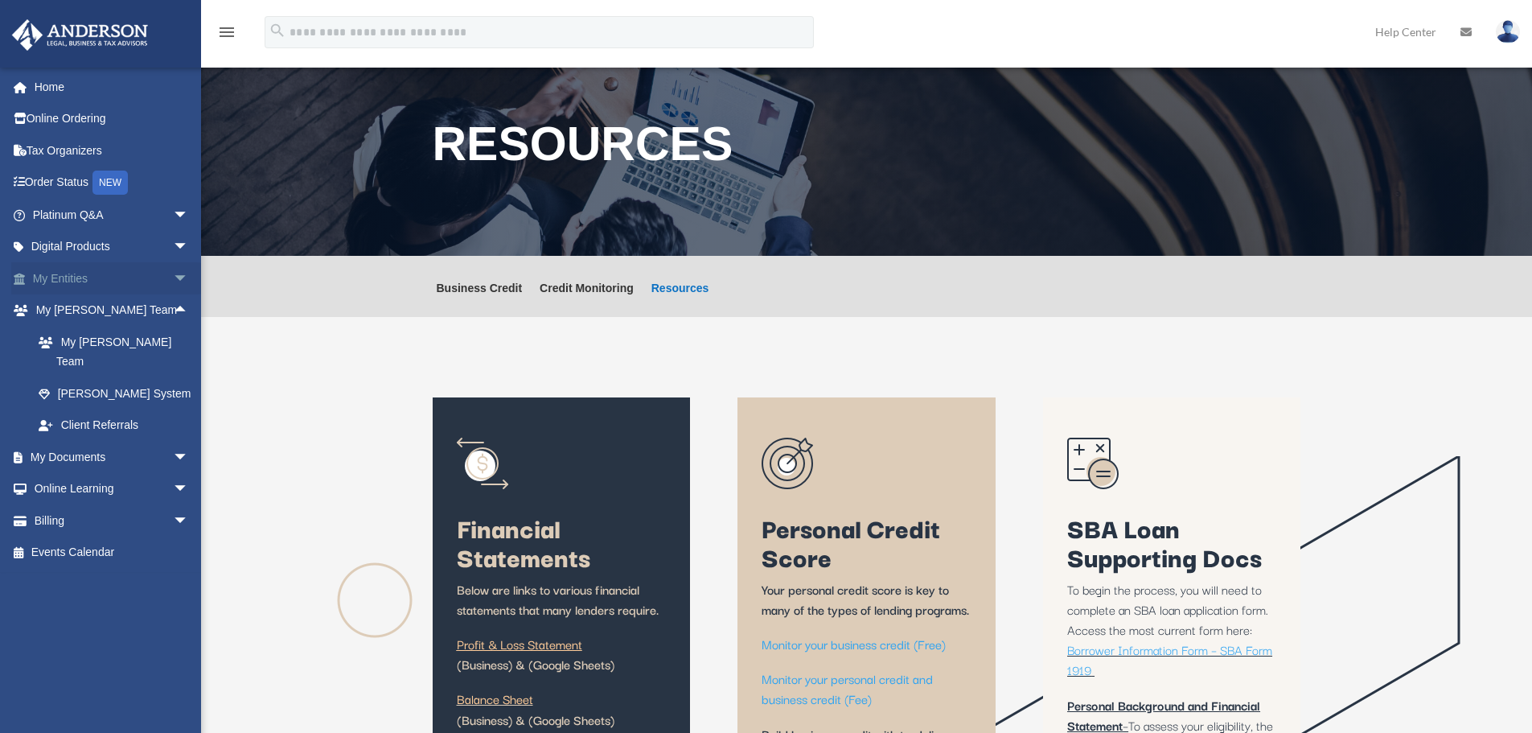
click at [173, 278] on span "arrow_drop_down" at bounding box center [189, 278] width 32 height 33
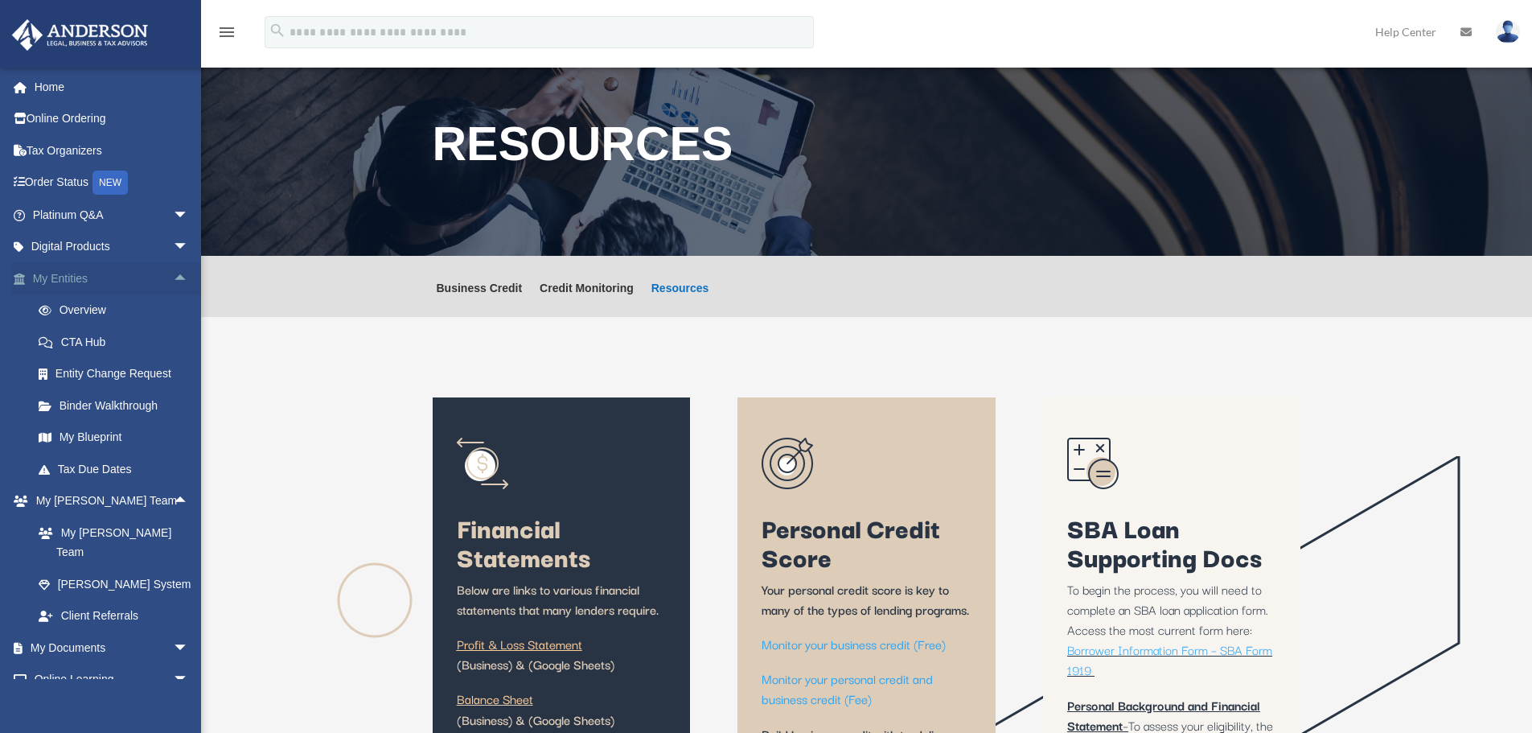
click at [173, 274] on span "arrow_drop_up" at bounding box center [189, 278] width 32 height 33
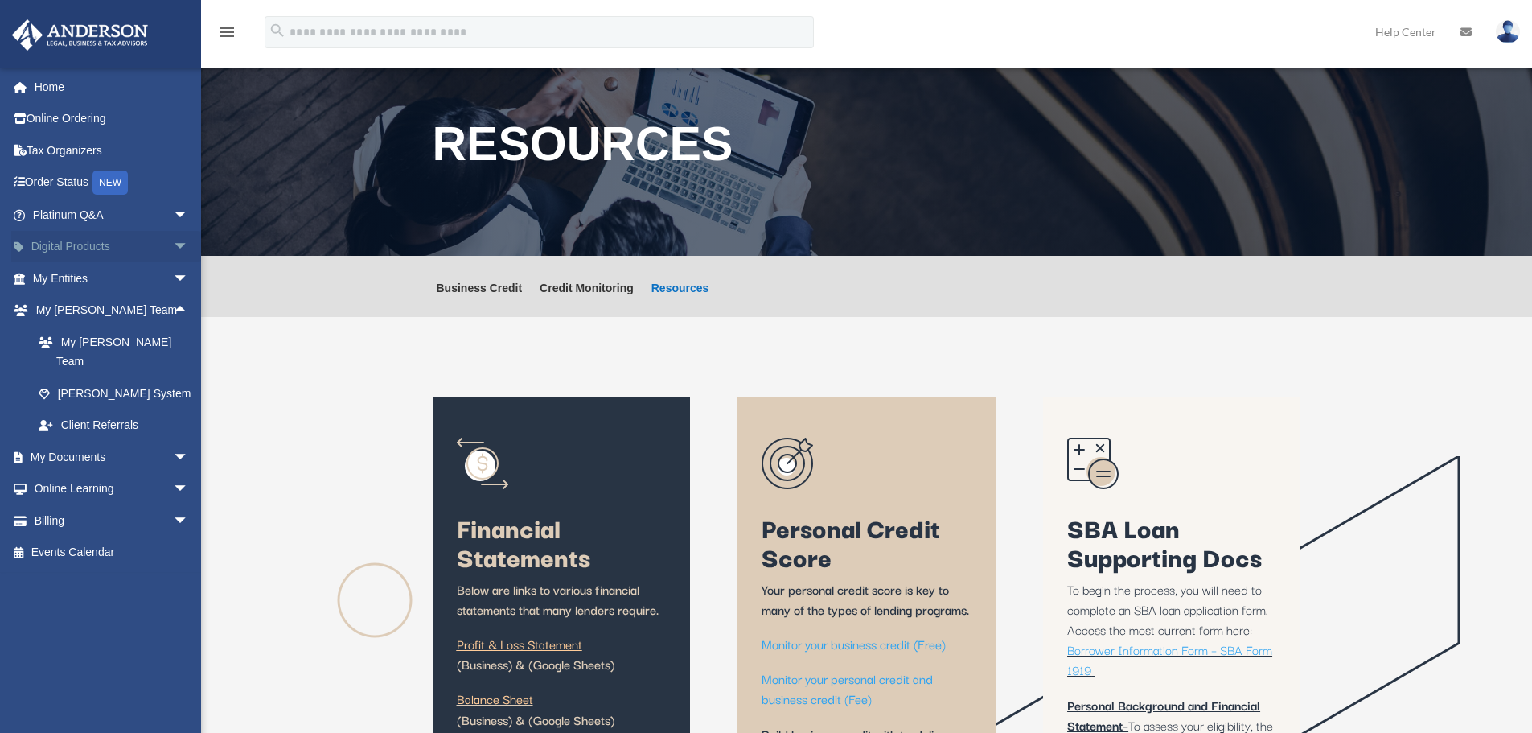
click at [173, 251] on span "arrow_drop_down" at bounding box center [189, 247] width 32 height 33
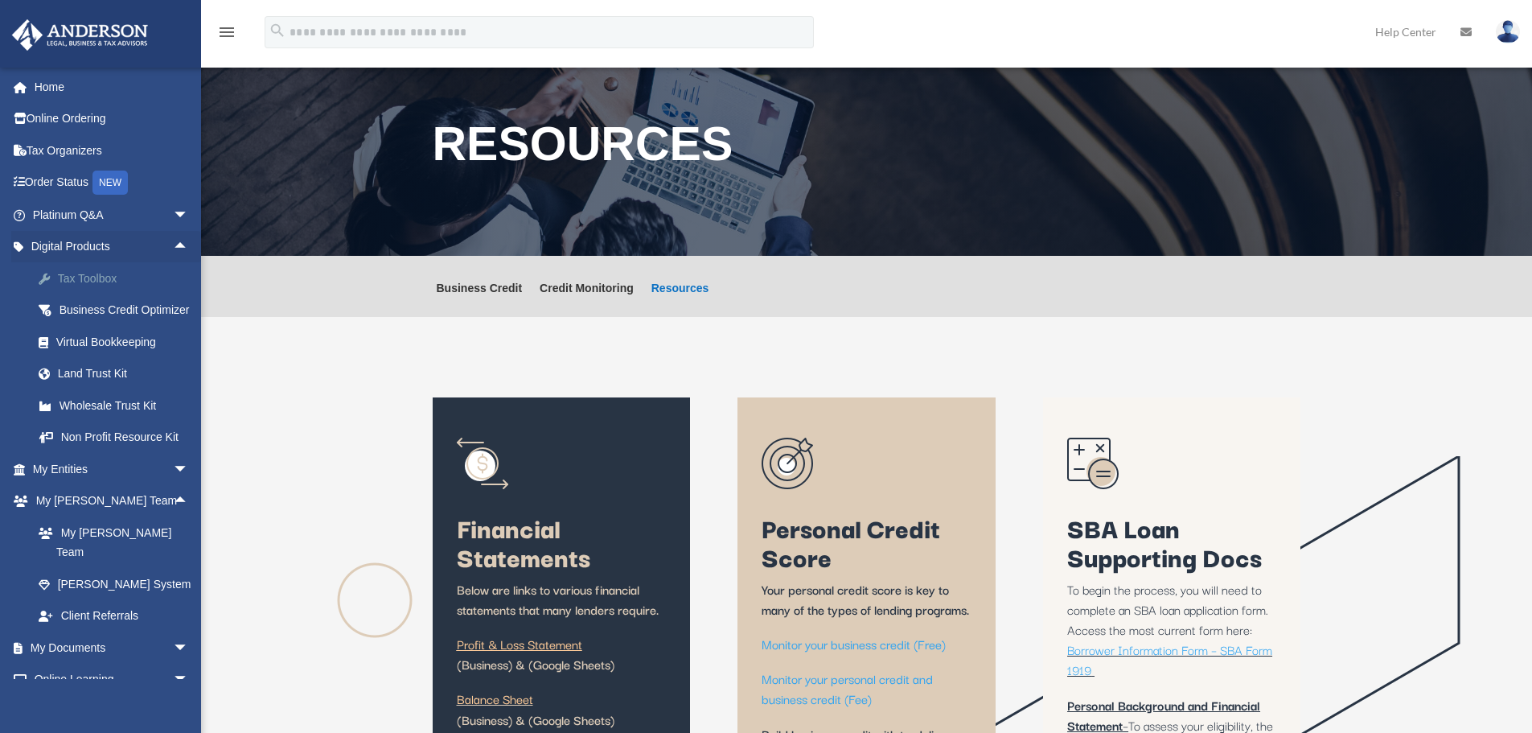
click at [92, 278] on div "Tax Toolbox" at bounding box center [124, 279] width 137 height 20
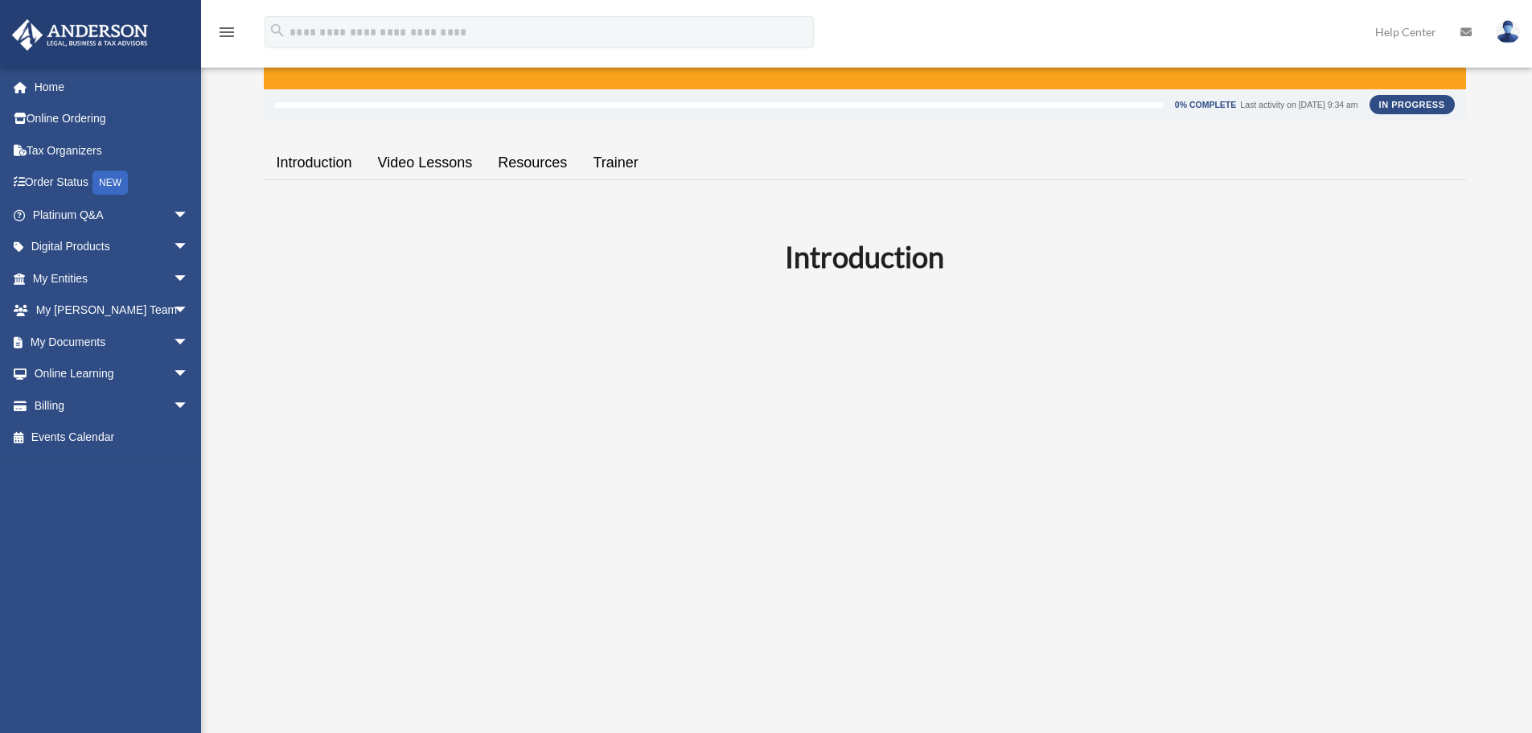
scroll to position [241, 0]
click at [523, 158] on link "Resources" at bounding box center [532, 162] width 95 height 46
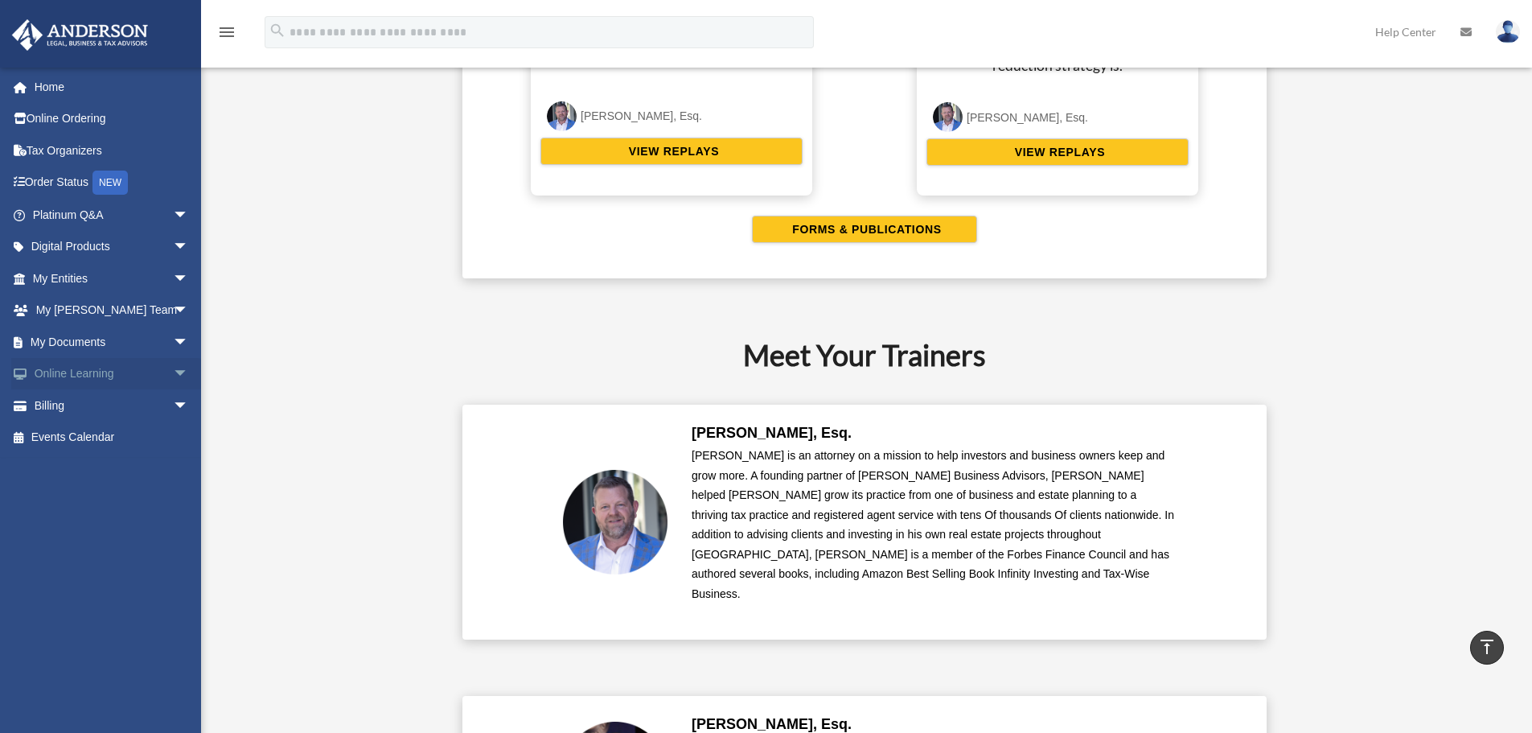
scroll to position [3389, 0]
click at [173, 407] on span "arrow_drop_down" at bounding box center [189, 405] width 32 height 33
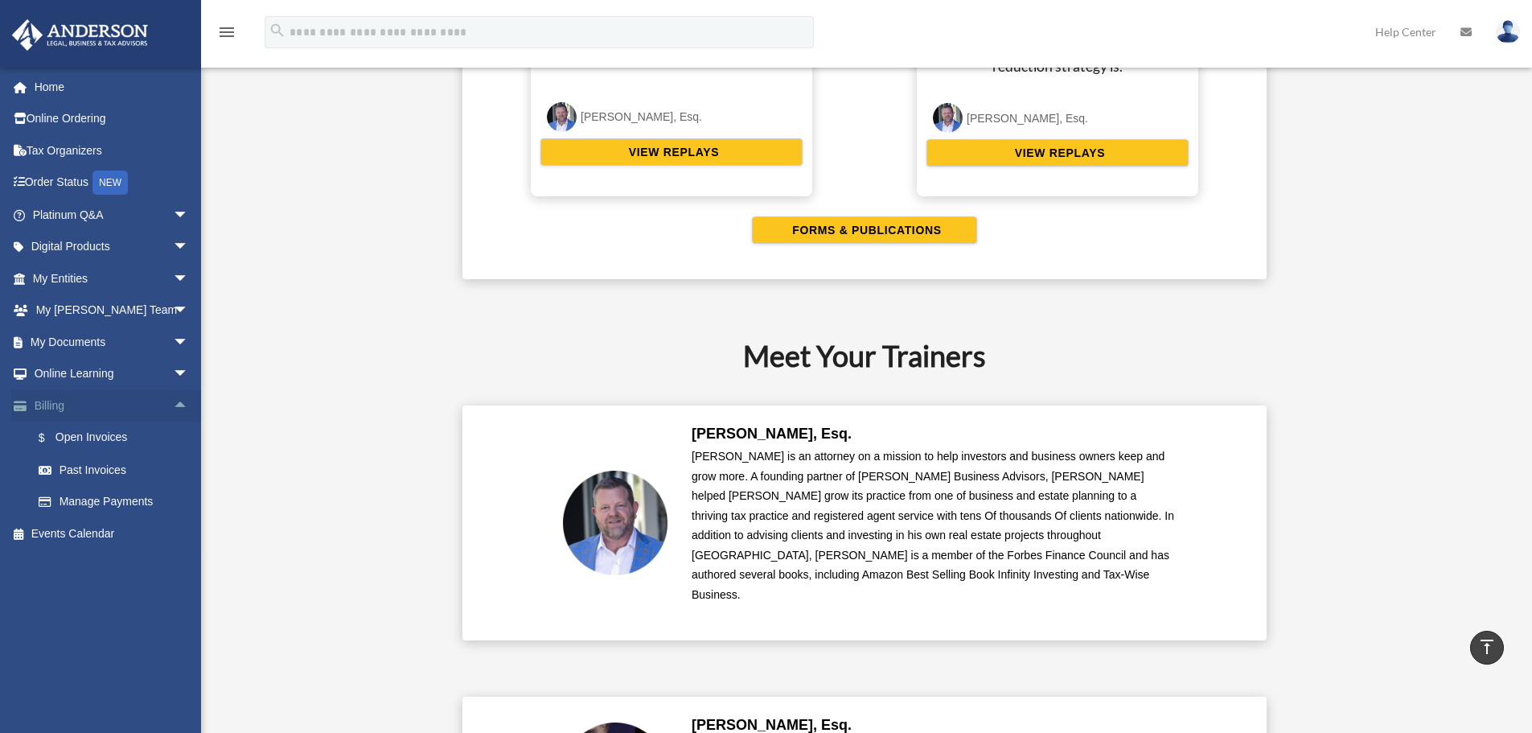
click at [173, 401] on span "arrow_drop_up" at bounding box center [189, 405] width 32 height 33
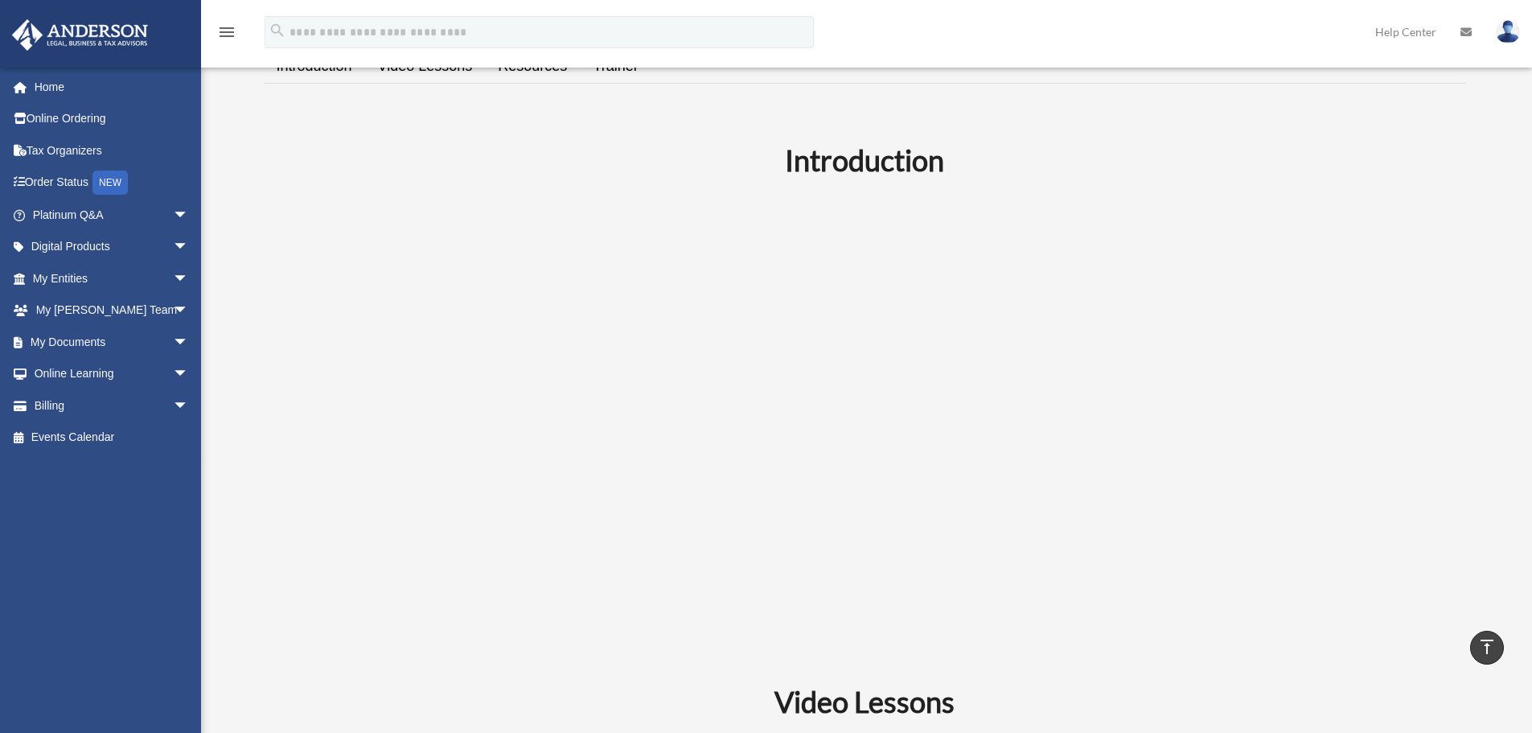
scroll to position [0, 0]
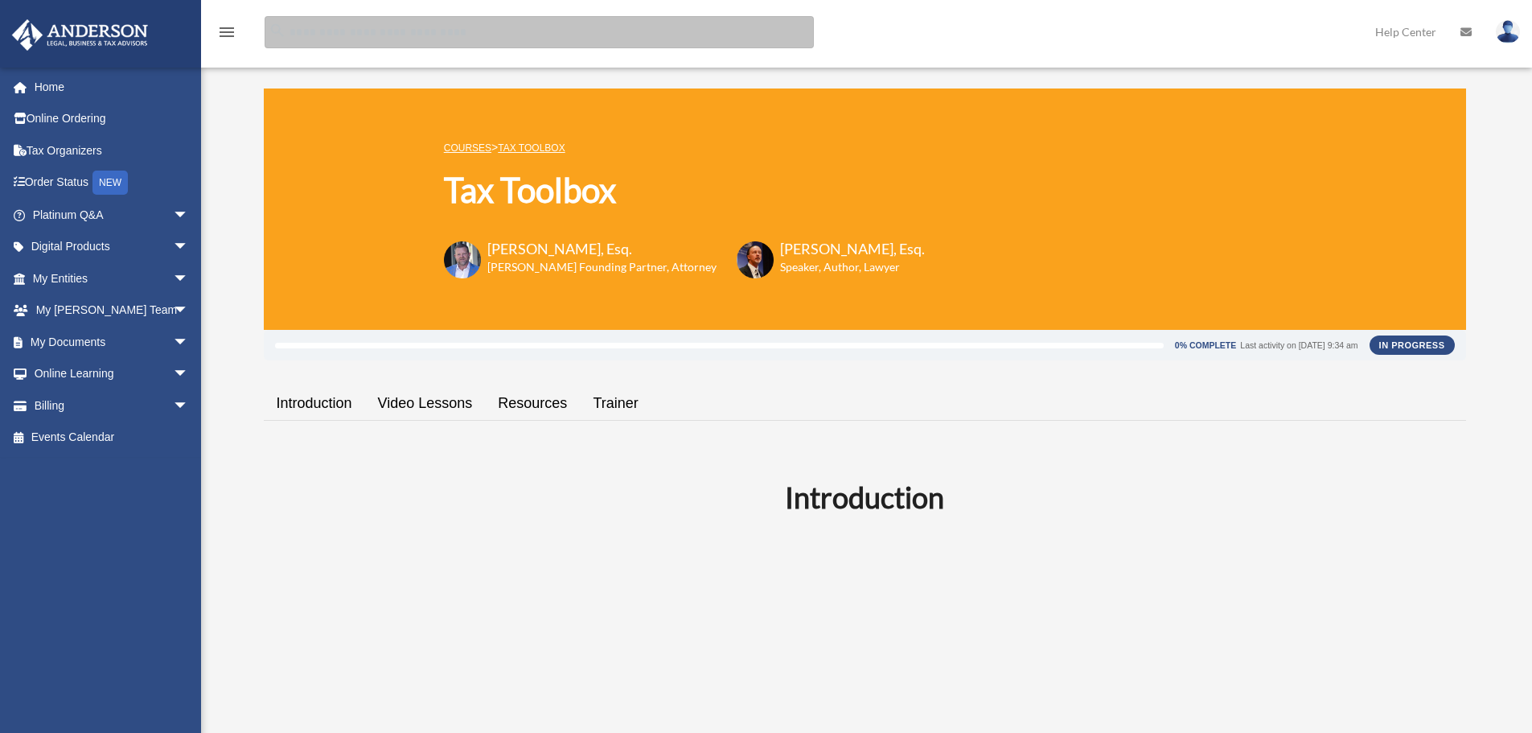
click at [505, 27] on input "search" at bounding box center [539, 32] width 549 height 32
click at [444, 38] on input "******" at bounding box center [539, 32] width 549 height 32
type input "******"
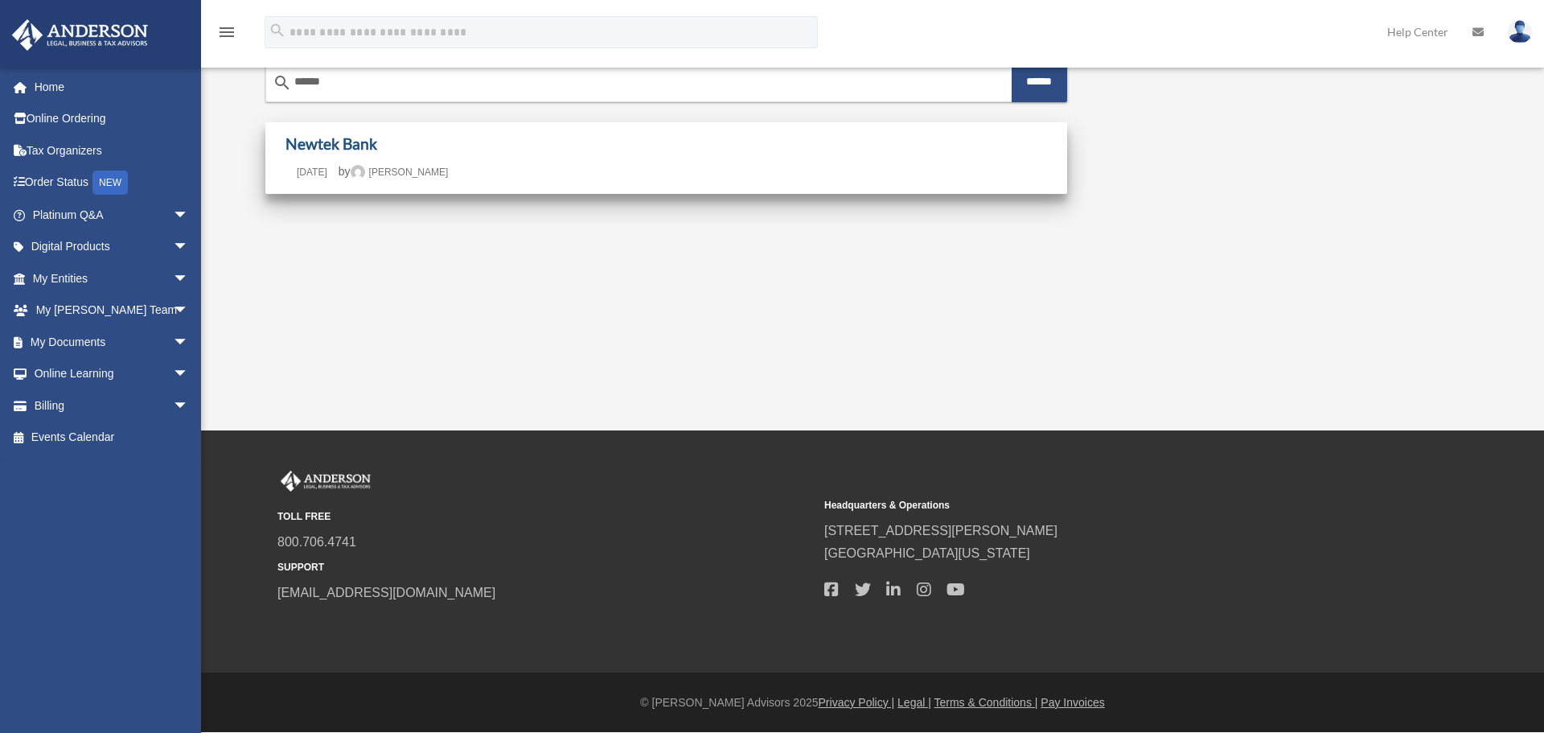
click at [336, 146] on link "Newtek Bank" at bounding box center [331, 143] width 92 height 18
